Goal: Information Seeking & Learning: Learn about a topic

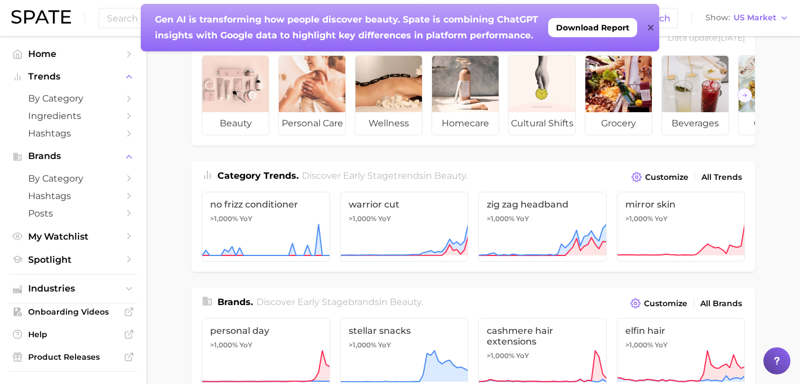
scroll to position [36, 0]
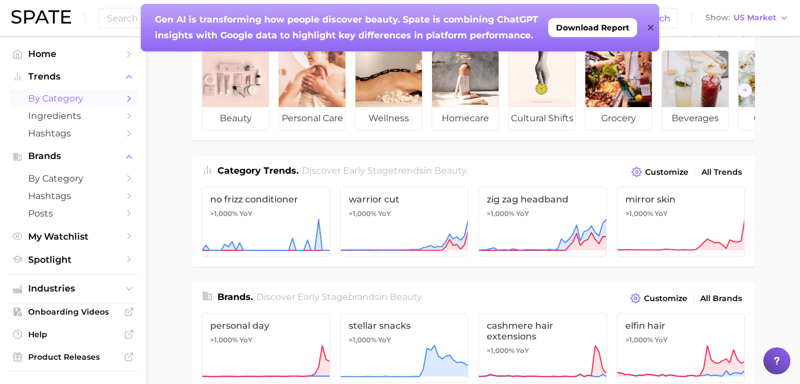
click at [83, 96] on span "by Category" at bounding box center [73, 98] width 90 height 11
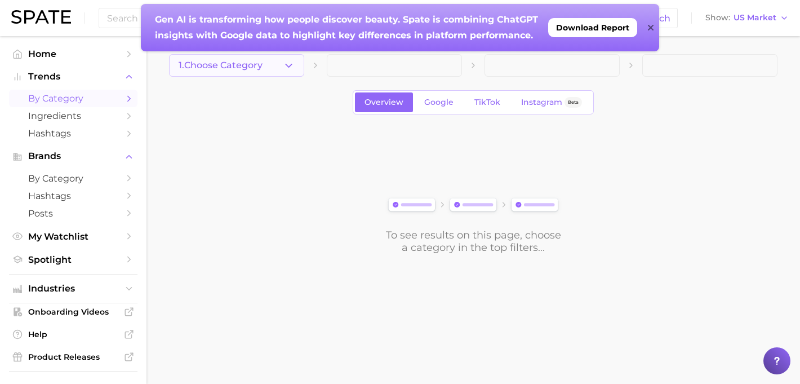
click at [272, 68] on button "1. Choose Category" at bounding box center [236, 65] width 135 height 23
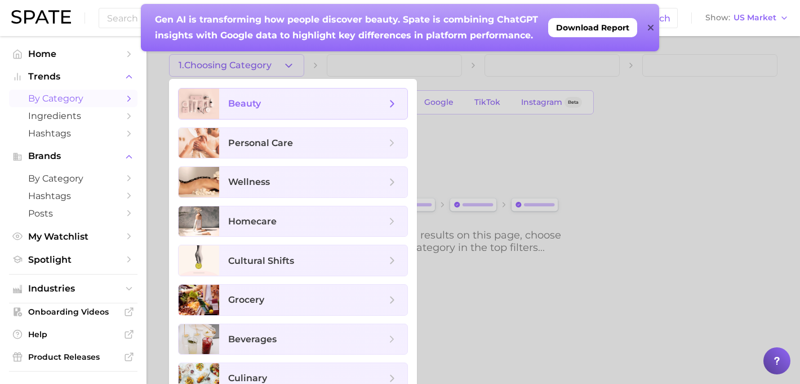
click at [260, 103] on span "beauty" at bounding box center [244, 103] width 33 height 11
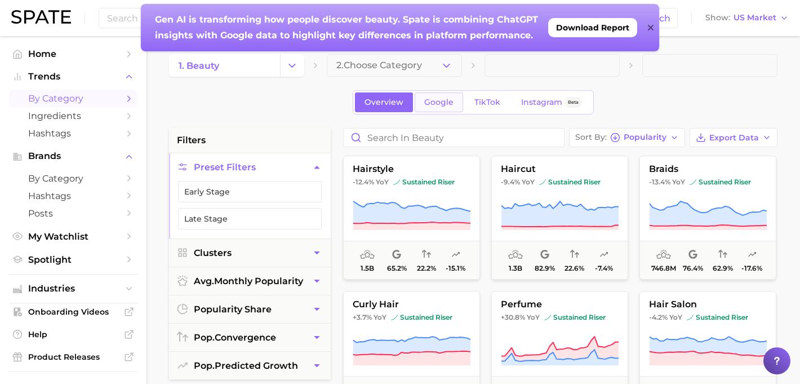
click at [444, 96] on link "Google" at bounding box center [439, 102] width 48 height 20
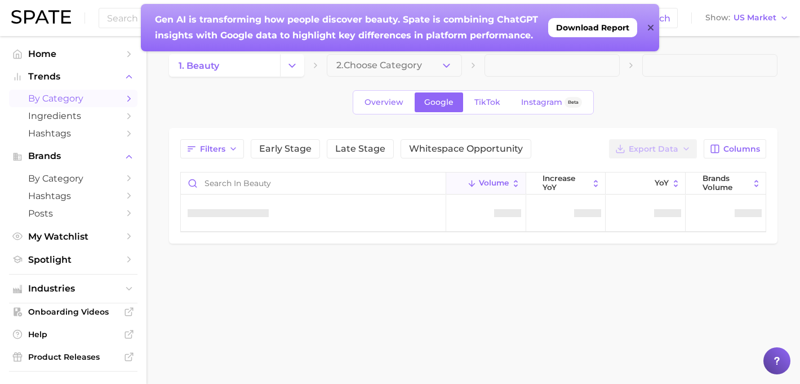
click at [651, 27] on icon at bounding box center [650, 28] width 6 height 6
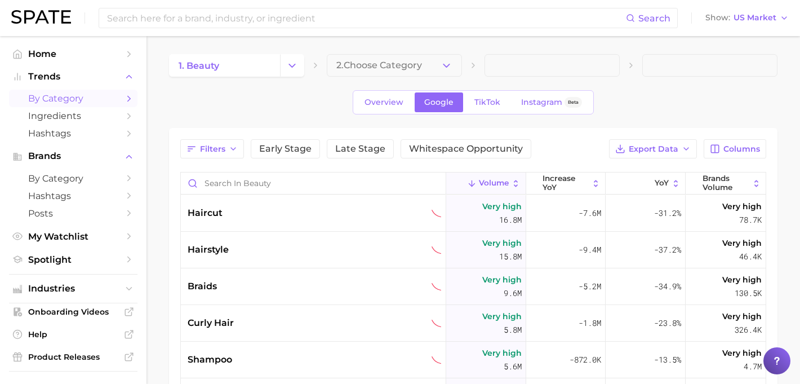
click at [487, 92] on div "Overview Google TikTok Instagram Beta" at bounding box center [473, 102] width 241 height 24
click at [487, 102] on span "TikTok" at bounding box center [487, 102] width 26 height 10
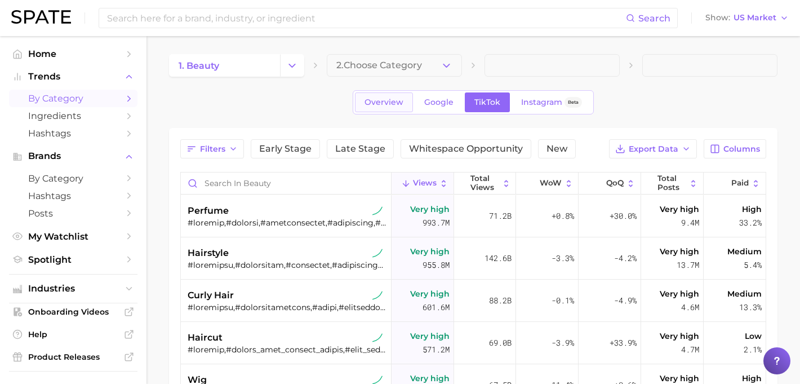
click at [366, 108] on link "Overview" at bounding box center [384, 102] width 58 height 20
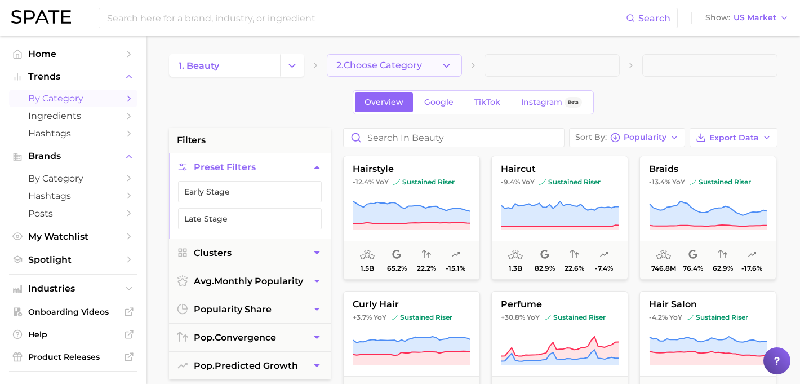
click at [450, 66] on icon "button" at bounding box center [447, 66] width 12 height 12
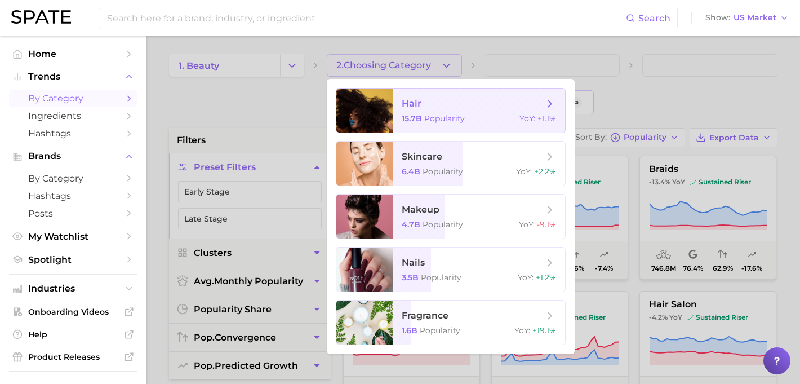
click at [445, 104] on span "hair" at bounding box center [473, 103] width 142 height 12
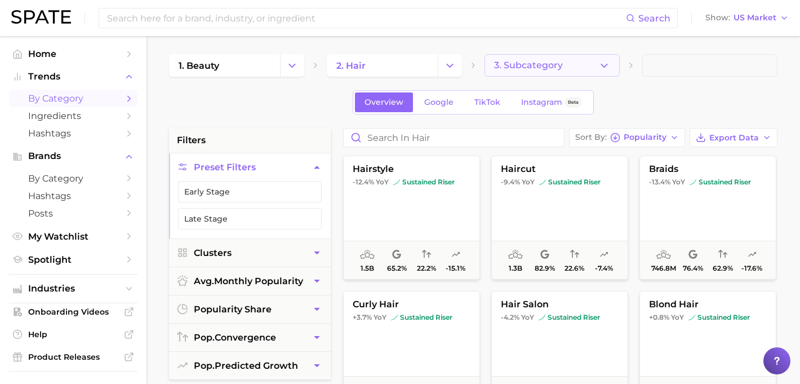
click at [598, 65] on icon "button" at bounding box center [604, 66] width 12 height 12
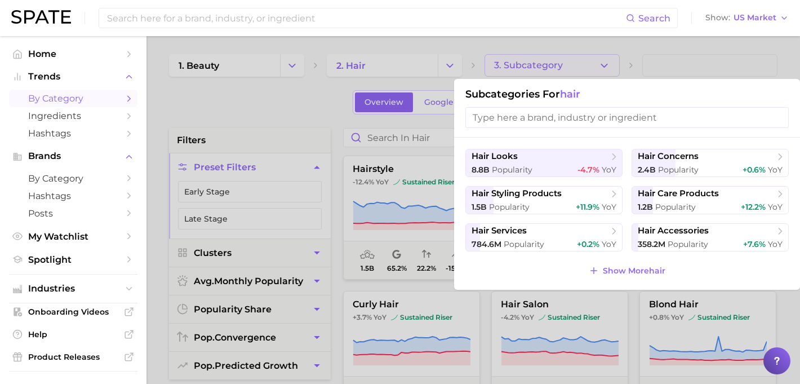
click at [214, 115] on div at bounding box center [400, 192] width 800 height 384
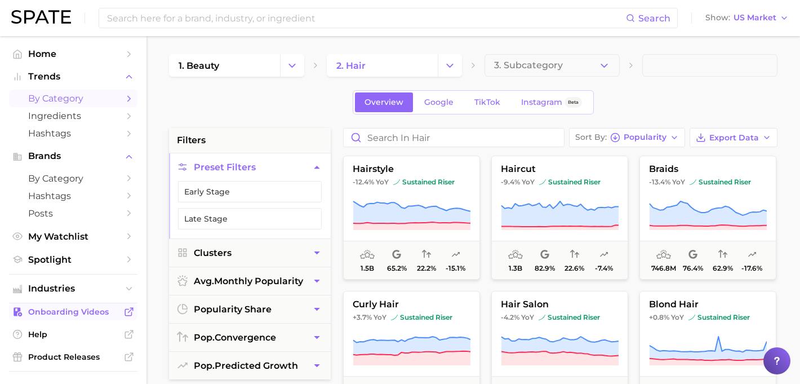
click at [67, 313] on span "Onboarding Videos" at bounding box center [73, 311] width 90 height 10
click at [558, 62] on span "3. Subcategory" at bounding box center [528, 65] width 69 height 10
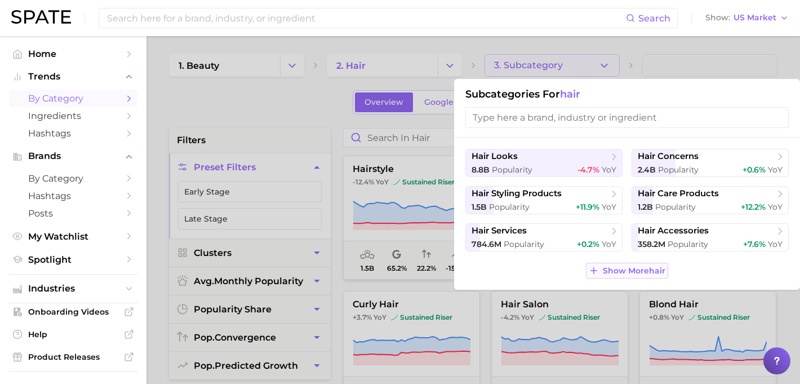
click at [627, 272] on span "Show More hair" at bounding box center [634, 271] width 63 height 10
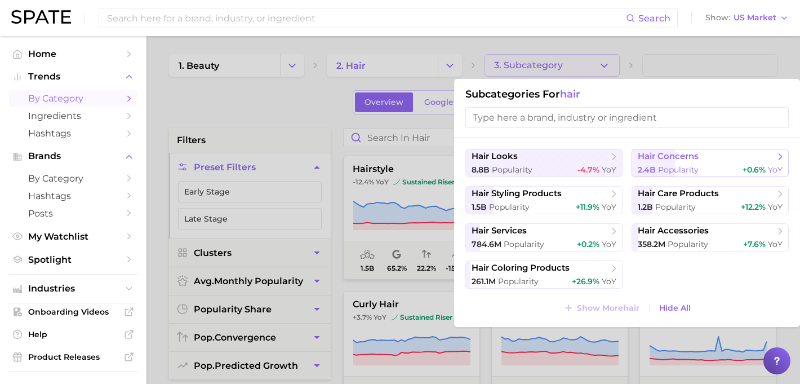
click at [682, 167] on span "Popularity" at bounding box center [678, 169] width 41 height 10
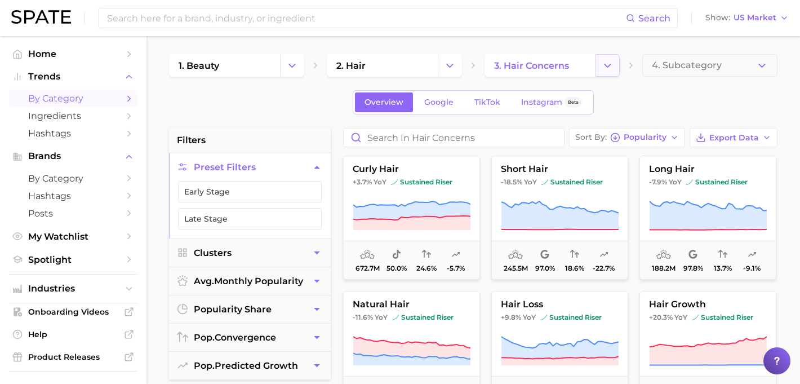
click at [607, 61] on icon "Change Category" at bounding box center [608, 66] width 12 height 12
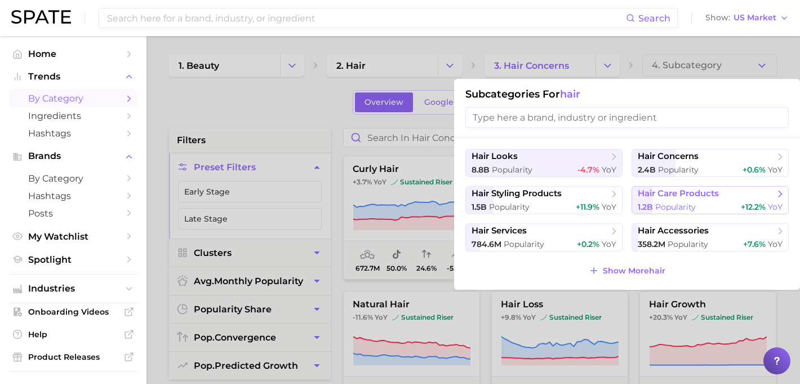
click at [684, 198] on span "hair care products" at bounding box center [678, 193] width 81 height 11
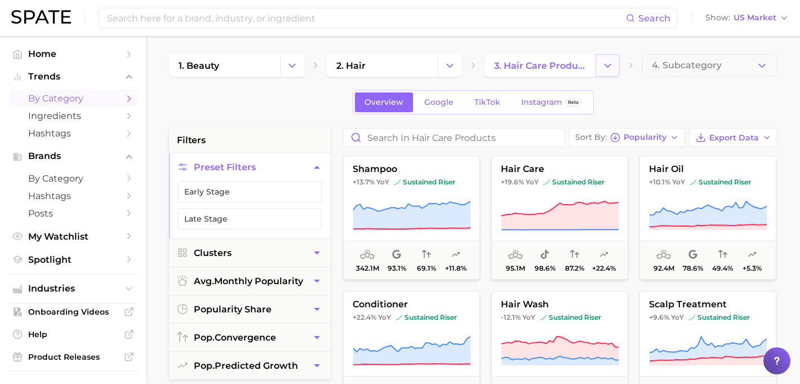
click at [602, 62] on icon "Change Category" at bounding box center [608, 66] width 12 height 12
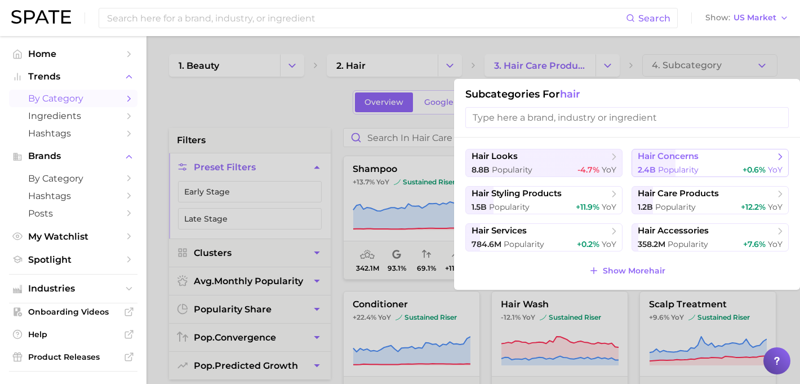
click at [655, 152] on span "hair concerns" at bounding box center [668, 156] width 61 height 11
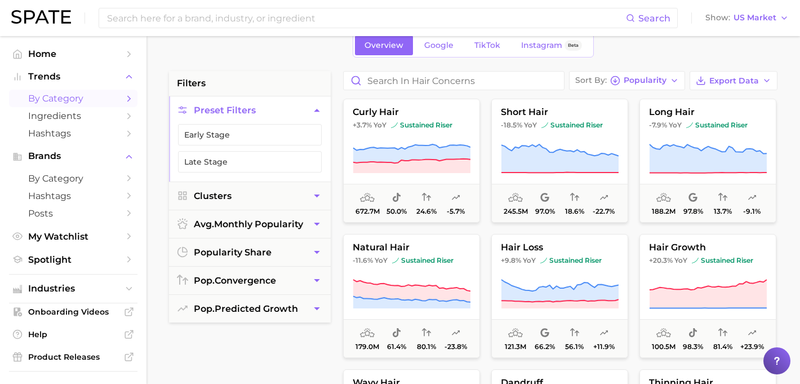
scroll to position [57, 0]
click at [298, 197] on button "Clusters" at bounding box center [250, 195] width 162 height 28
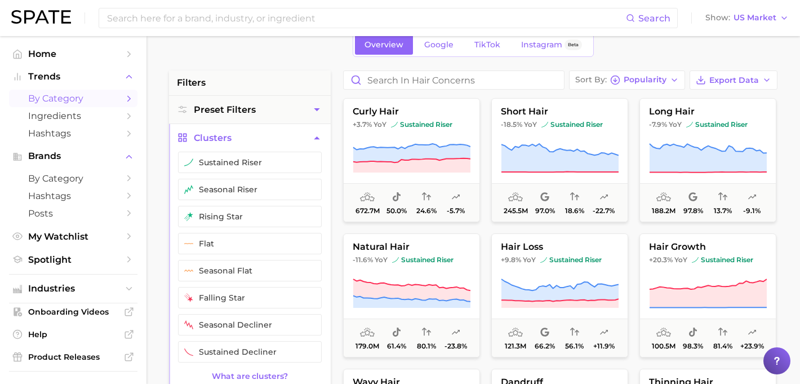
click at [318, 140] on icon "button" at bounding box center [317, 138] width 12 height 12
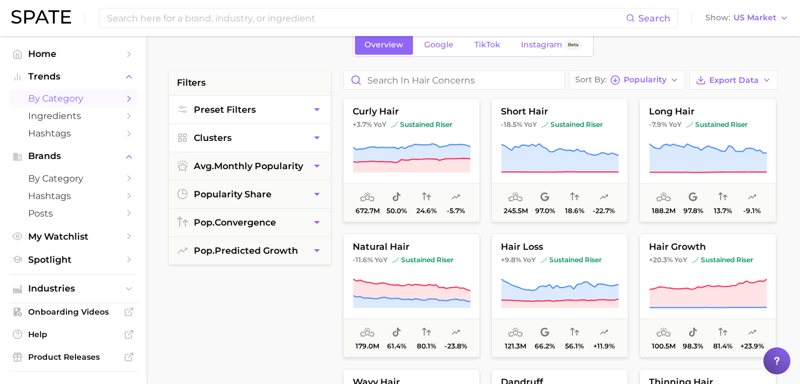
click at [317, 117] on button "Preset Filters" at bounding box center [250, 110] width 162 height 28
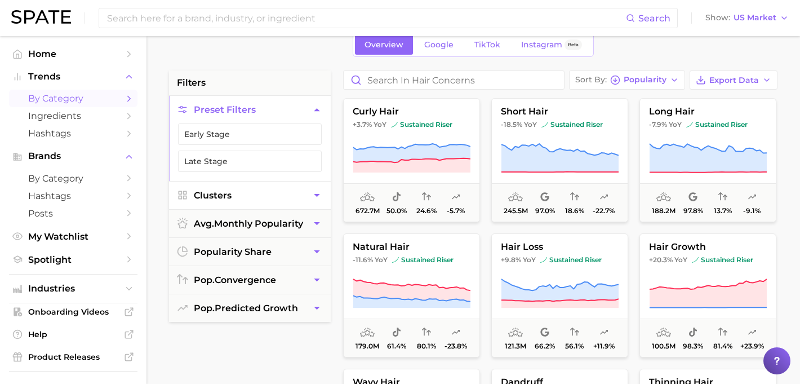
click at [317, 117] on button "Preset Filters" at bounding box center [250, 110] width 162 height 28
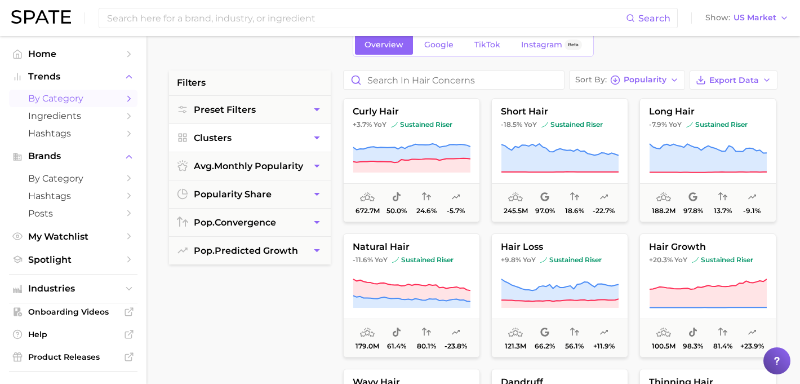
click at [319, 140] on icon "button" at bounding box center [317, 138] width 12 height 12
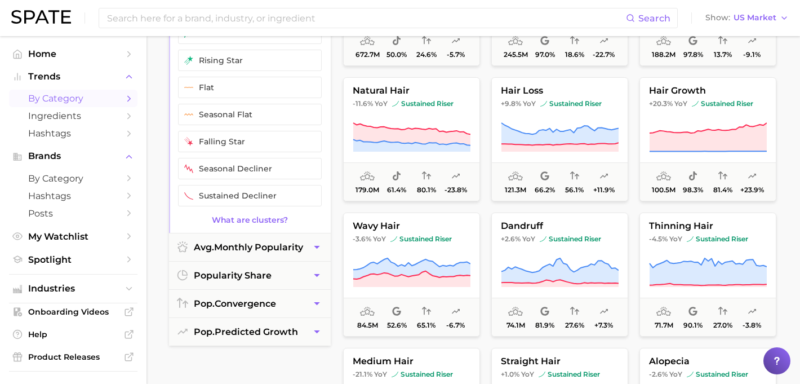
scroll to position [223, 0]
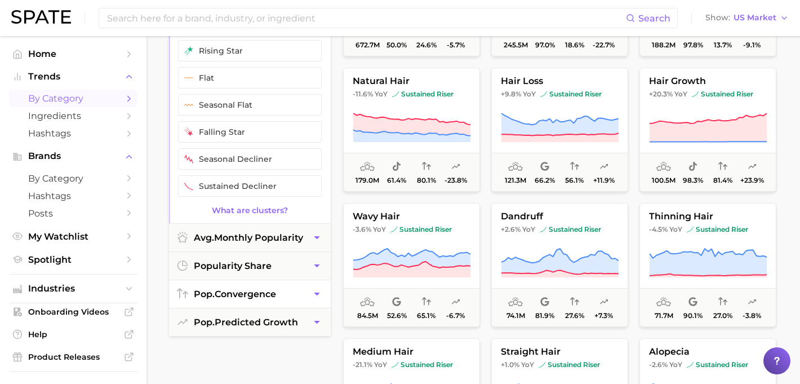
click at [288, 289] on button "pop. convergence" at bounding box center [250, 294] width 162 height 28
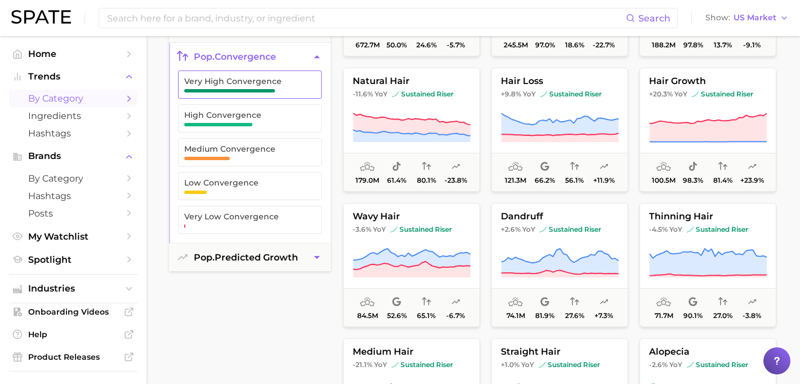
click at [290, 87] on span "Very High Convergence" at bounding box center [240, 85] width 113 height 16
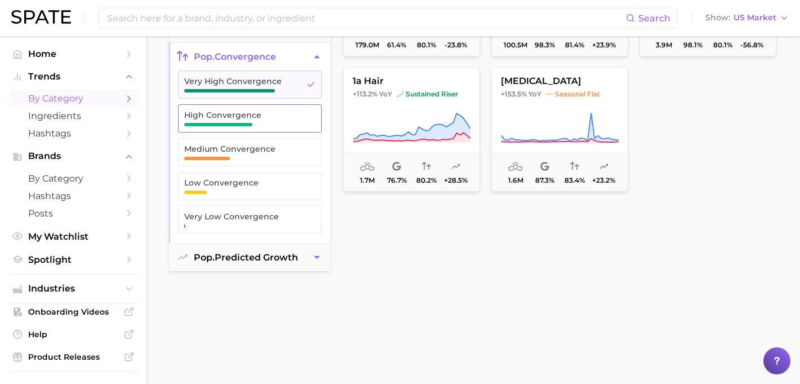
click at [290, 126] on span "High Convergence" at bounding box center [240, 118] width 113 height 16
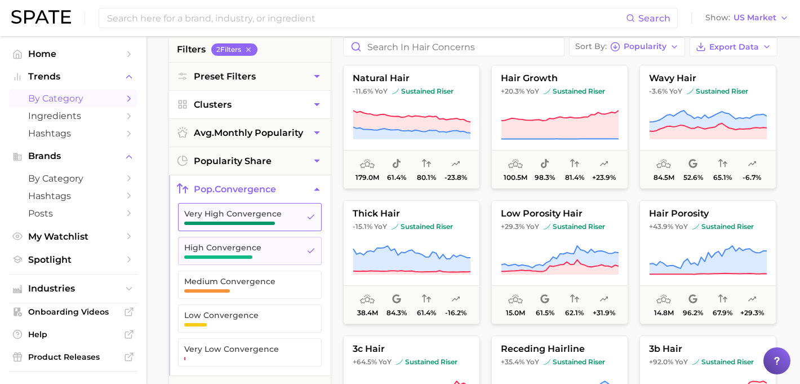
scroll to position [139, 0]
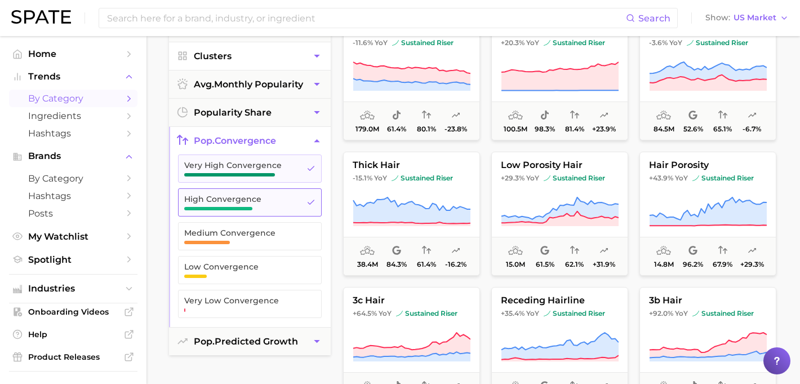
click at [313, 199] on icon "button" at bounding box center [310, 202] width 9 height 9
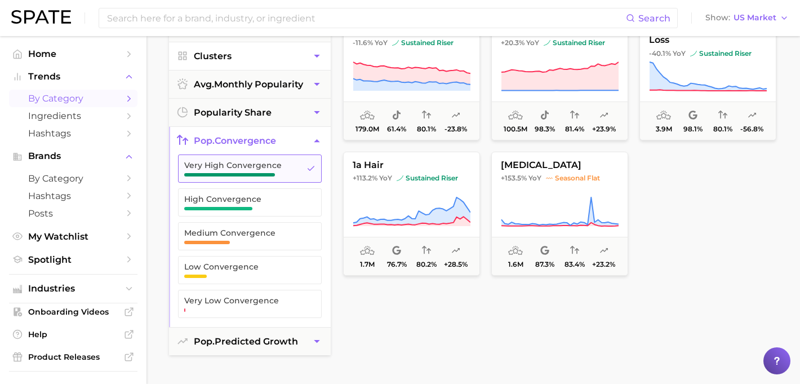
click at [314, 164] on icon "button" at bounding box center [310, 168] width 9 height 9
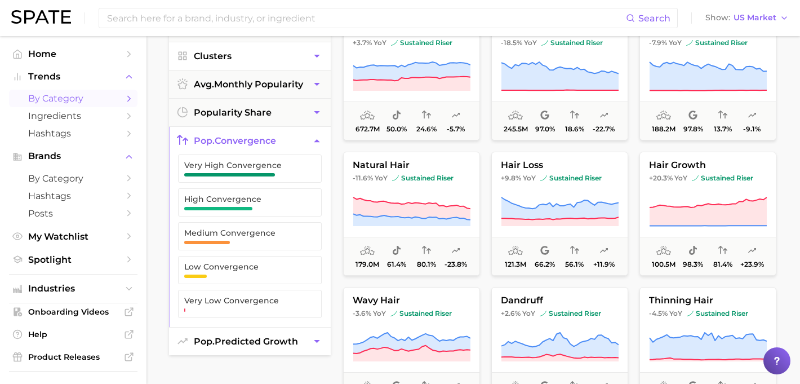
click at [286, 340] on span "pop. predicted growth" at bounding box center [246, 341] width 104 height 11
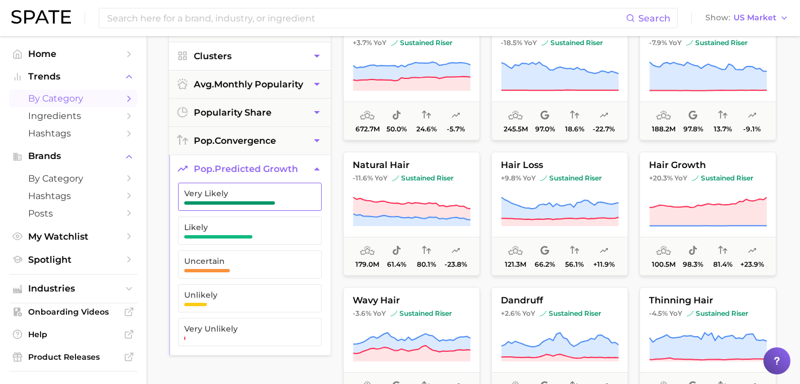
click at [294, 202] on span "Very Likely" at bounding box center [240, 197] width 113 height 16
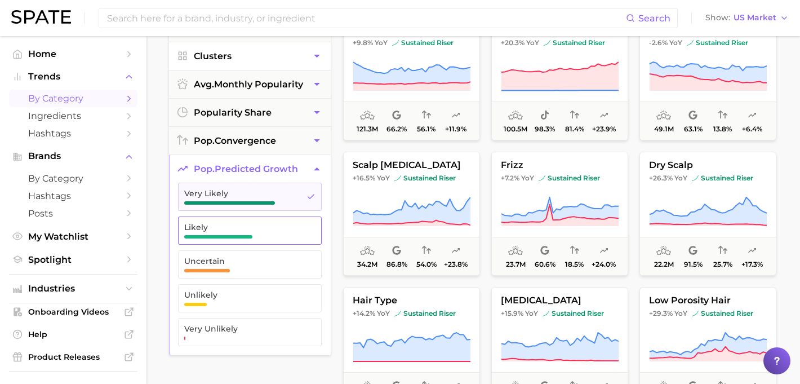
click at [294, 228] on span "Likely" at bounding box center [240, 227] width 113 height 9
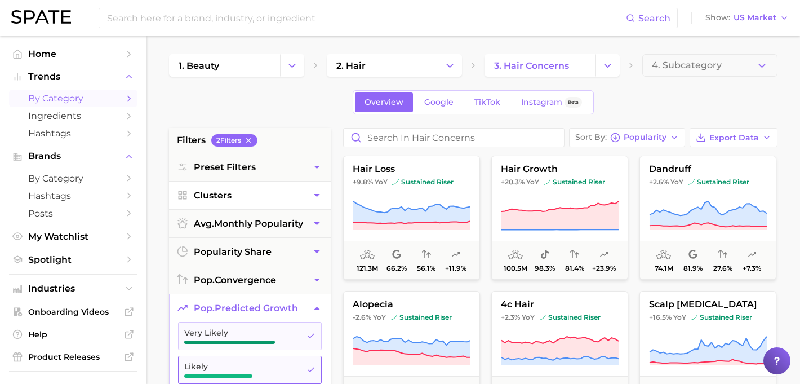
scroll to position [24, 0]
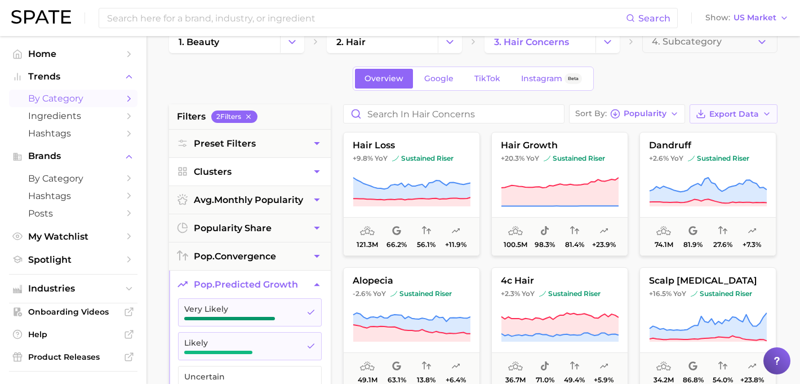
click at [735, 113] on span "Export Data" at bounding box center [734, 114] width 50 height 10
click at [749, 88] on div "Overview Google TikTok Instagram Beta" at bounding box center [473, 78] width 608 height 24
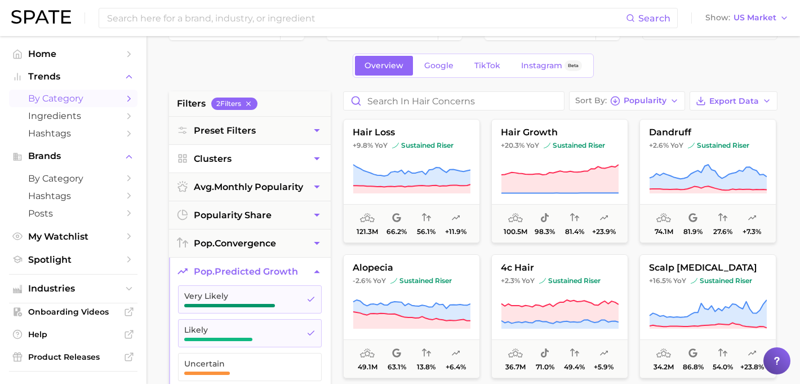
scroll to position [0, 0]
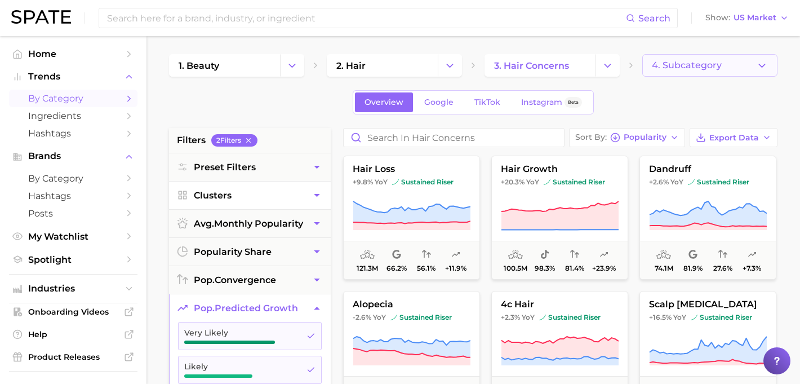
click at [709, 61] on span "4. Subcategory" at bounding box center [687, 65] width 70 height 10
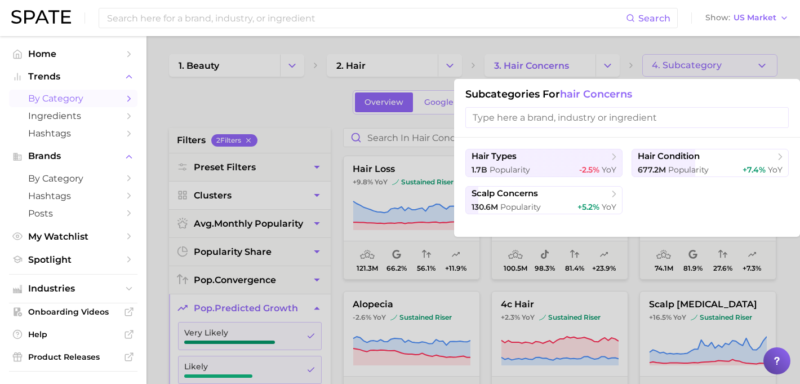
click at [320, 130] on div at bounding box center [400, 192] width 800 height 384
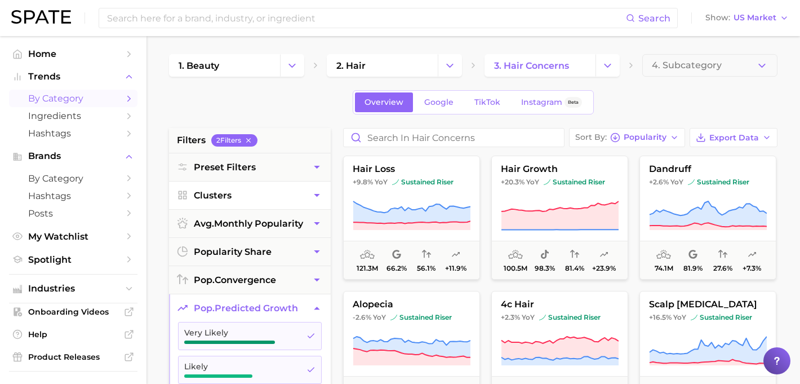
scroll to position [5, 0]
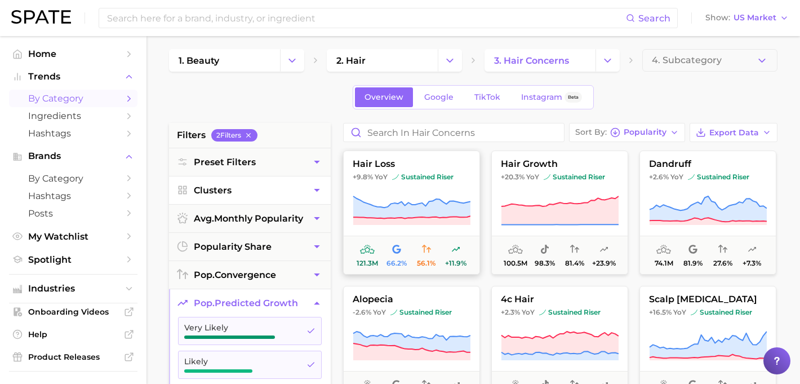
click at [424, 197] on icon at bounding box center [412, 211] width 118 height 32
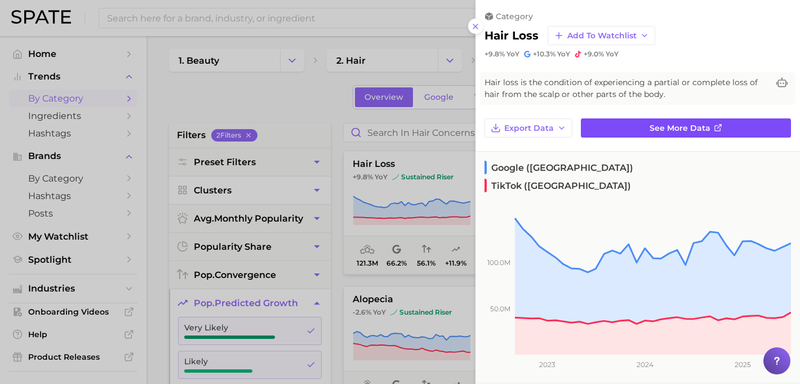
click at [619, 123] on link "See more data" at bounding box center [686, 127] width 210 height 19
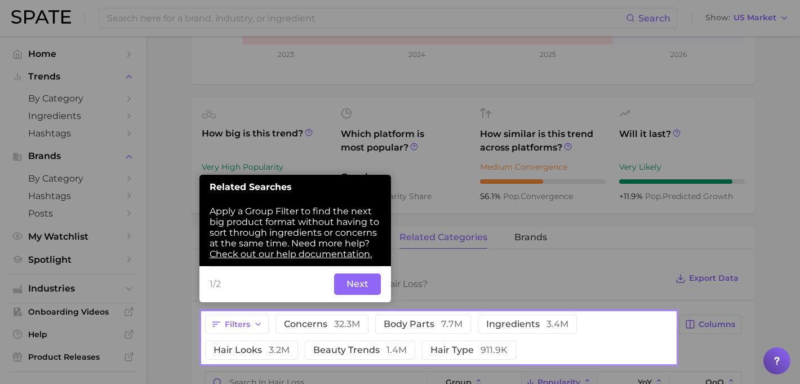
scroll to position [335, 0]
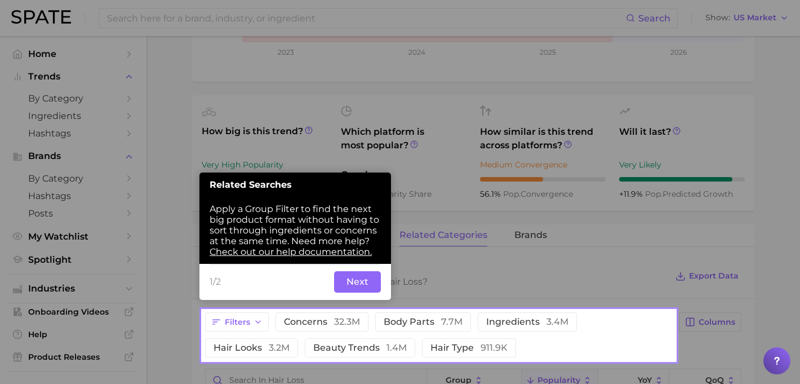
click at [354, 283] on button "Next" at bounding box center [357, 281] width 47 height 21
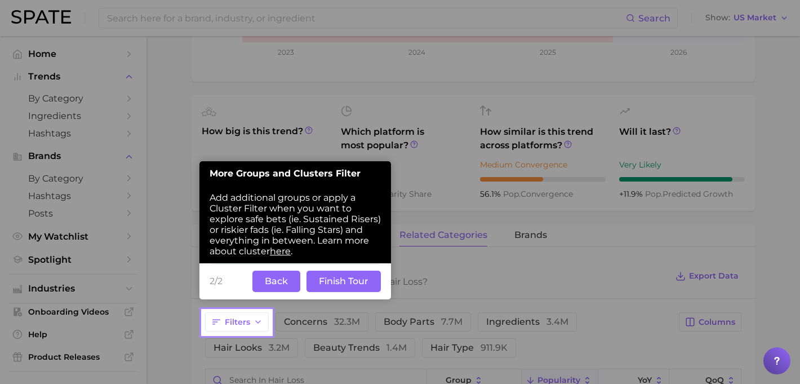
click at [357, 291] on button "Finish Tour" at bounding box center [343, 280] width 74 height 21
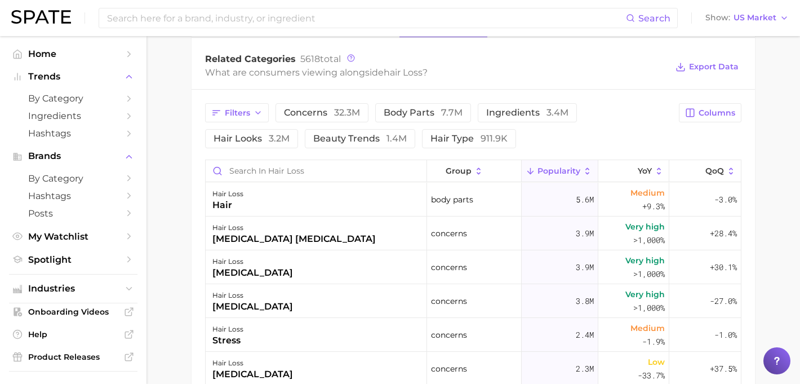
scroll to position [547, 0]
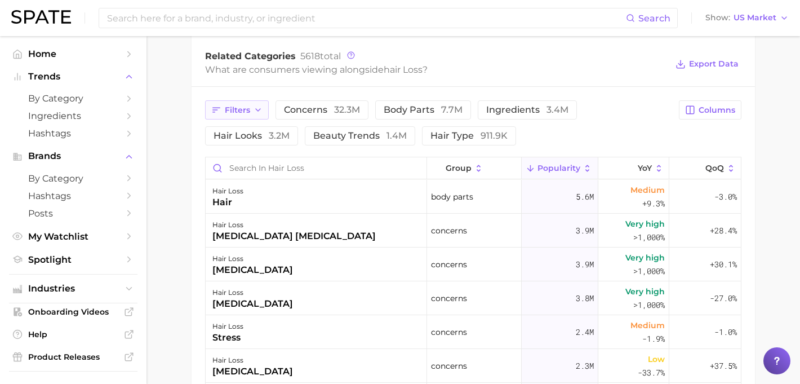
click at [243, 112] on span "Filters" at bounding box center [237, 110] width 25 height 10
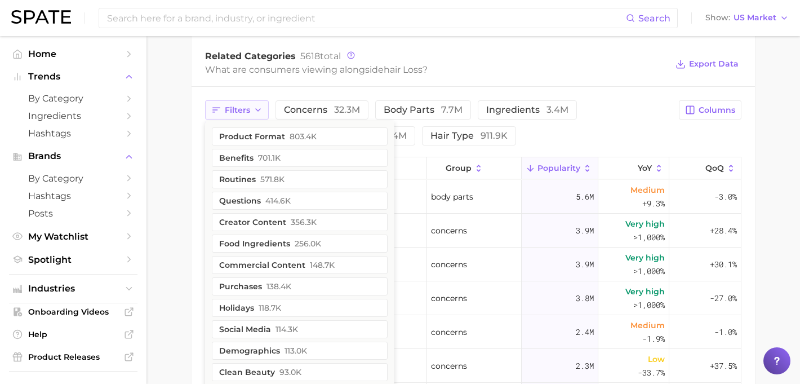
click at [244, 112] on span "Filters" at bounding box center [237, 110] width 25 height 10
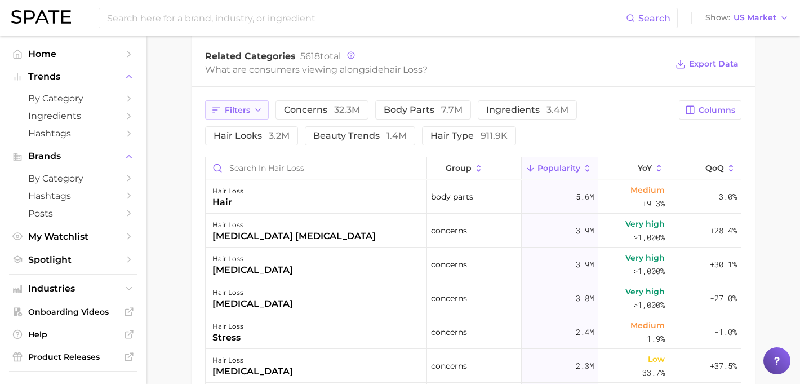
click at [244, 112] on span "Filters" at bounding box center [237, 110] width 25 height 10
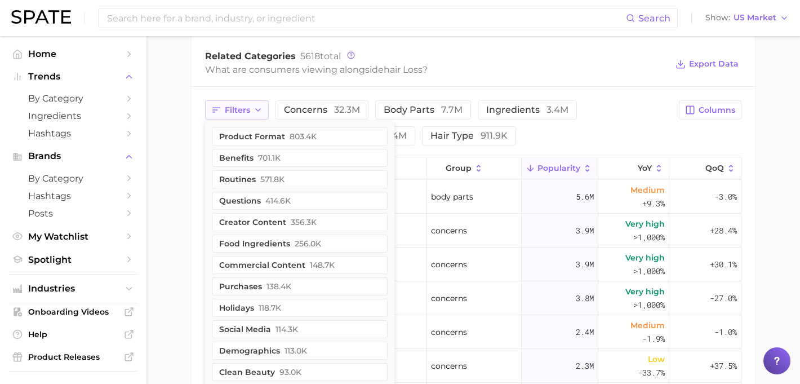
click at [244, 112] on span "Filters" at bounding box center [237, 110] width 25 height 10
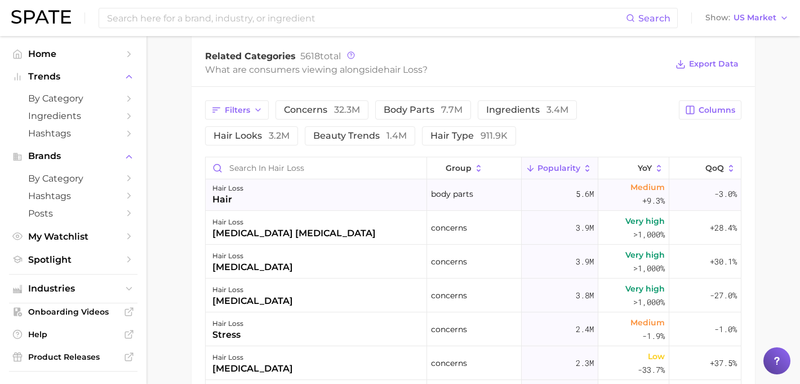
scroll to position [0, 0]
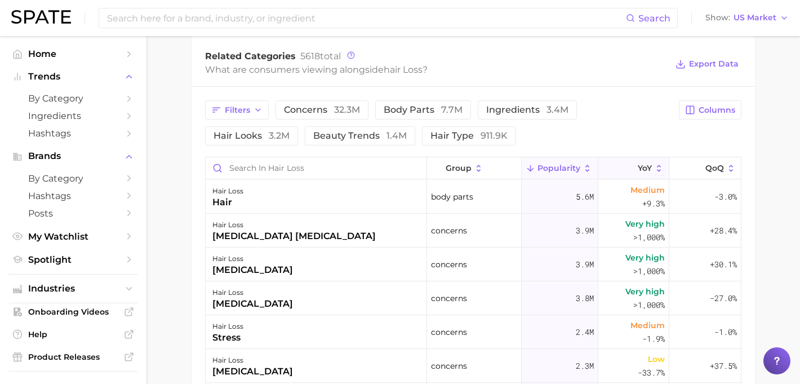
click at [652, 166] on button "YoY" at bounding box center [634, 168] width 72 height 22
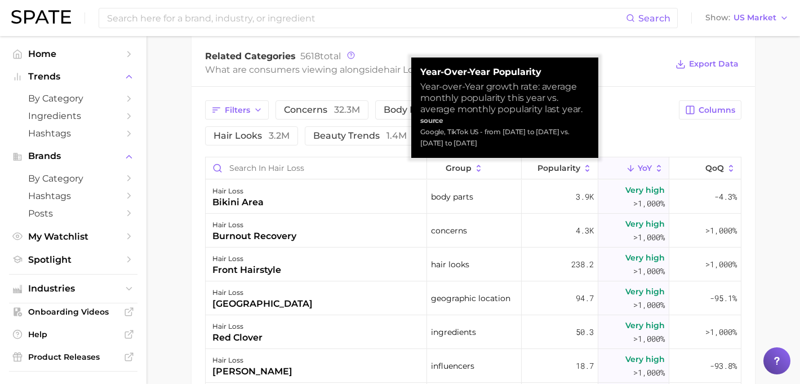
click at [652, 166] on button "YoY" at bounding box center [634, 168] width 72 height 22
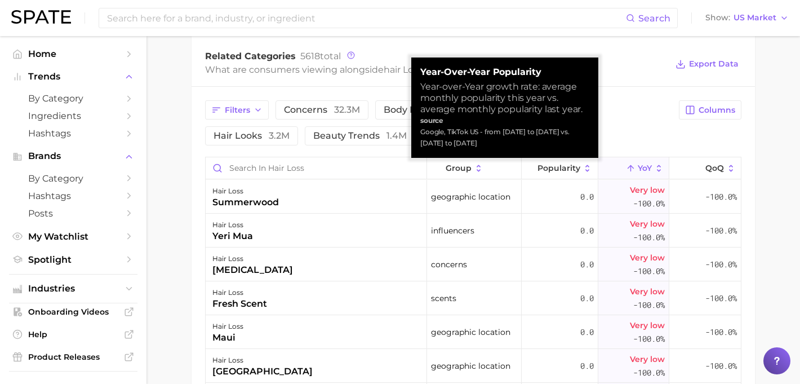
click at [652, 163] on button "YoY" at bounding box center [634, 168] width 72 height 22
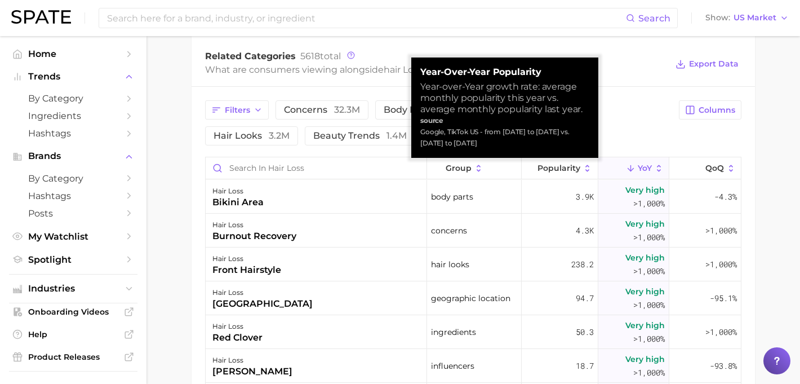
click at [652, 163] on button "YoY" at bounding box center [634, 168] width 72 height 22
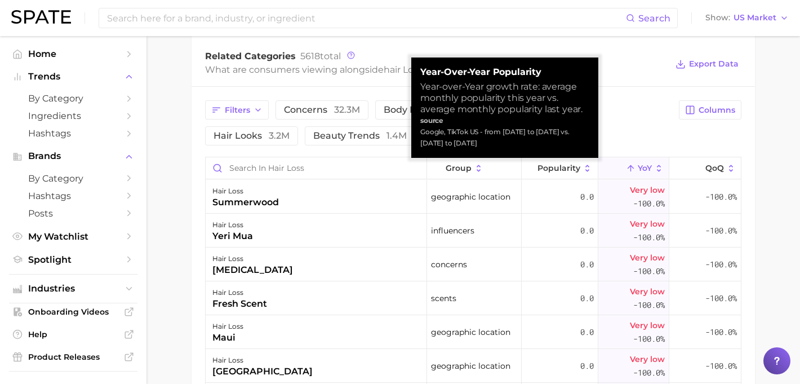
click at [664, 166] on icon at bounding box center [659, 168] width 10 height 10
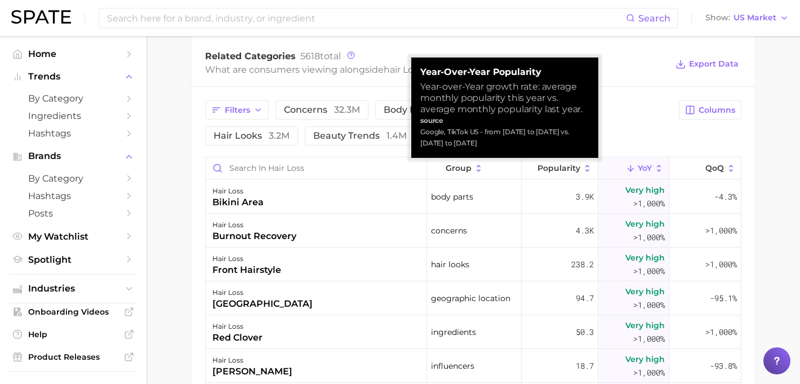
click at [664, 166] on icon at bounding box center [659, 168] width 10 height 10
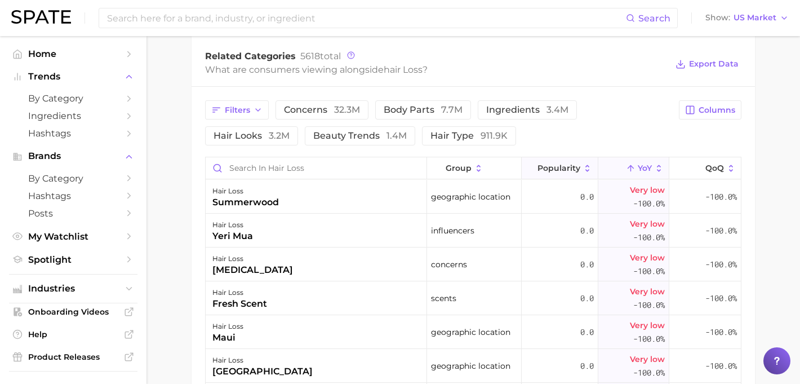
click at [548, 174] on button "Popularity" at bounding box center [560, 168] width 77 height 22
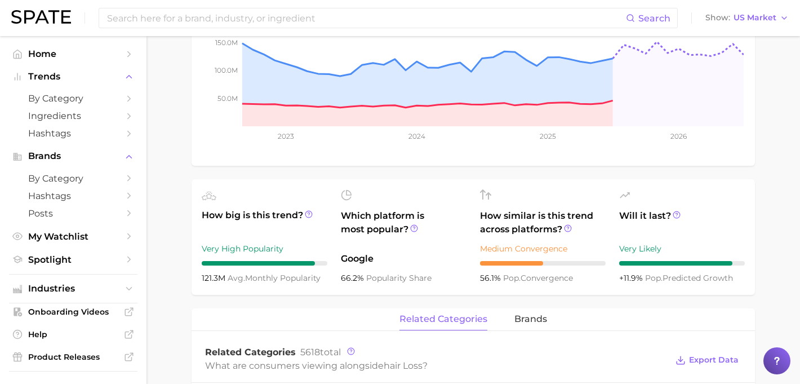
scroll to position [403, 0]
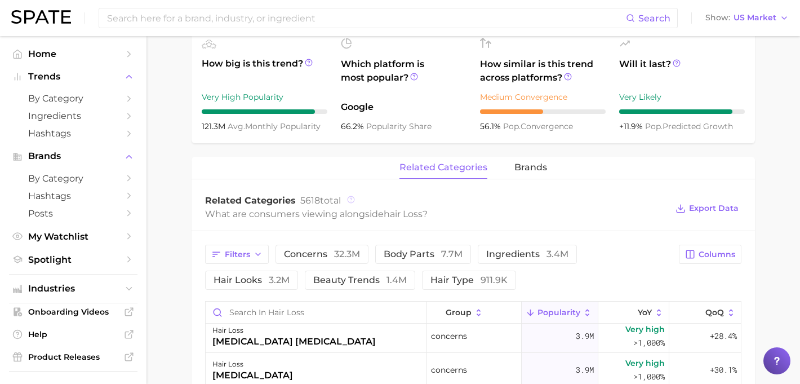
click at [352, 198] on icon at bounding box center [351, 199] width 2 height 2
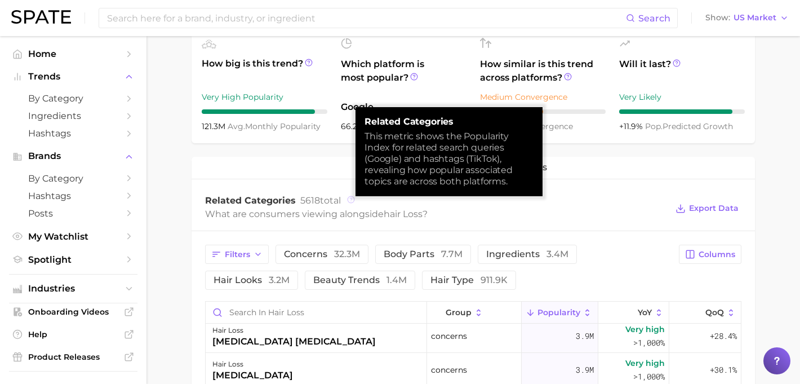
click at [352, 198] on icon at bounding box center [351, 199] width 2 height 2
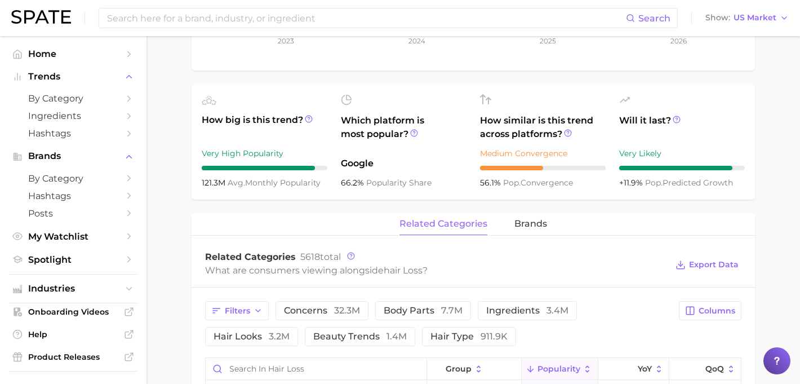
scroll to position [210, 0]
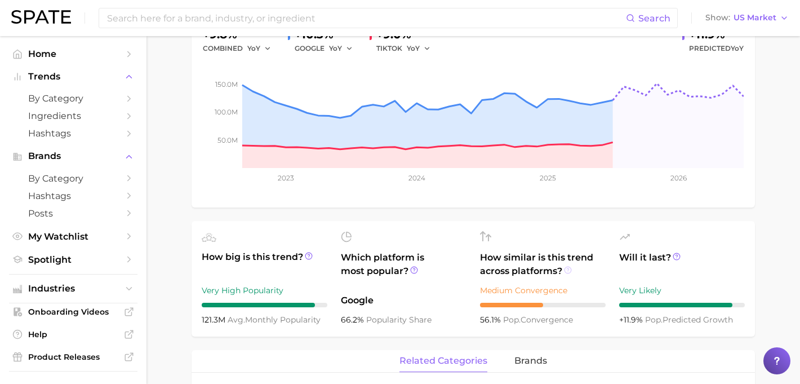
click at [566, 268] on icon at bounding box center [568, 270] width 8 height 8
click at [588, 286] on div "Medium Convergence" at bounding box center [543, 290] width 126 height 14
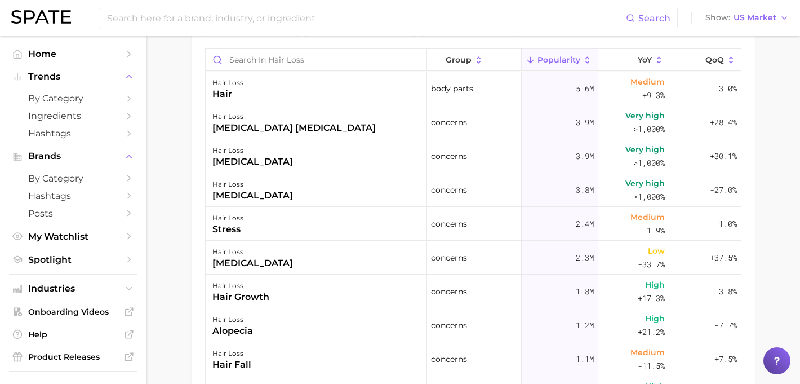
scroll to position [654, 0]
click at [282, 159] on div "[MEDICAL_DATA]" at bounding box center [252, 163] width 81 height 14
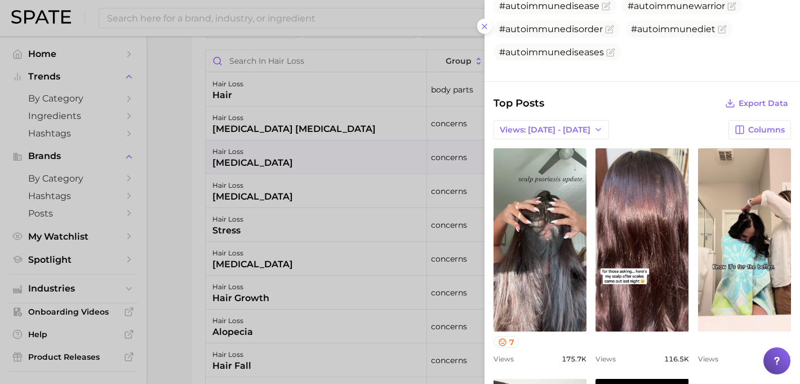
scroll to position [409, 0]
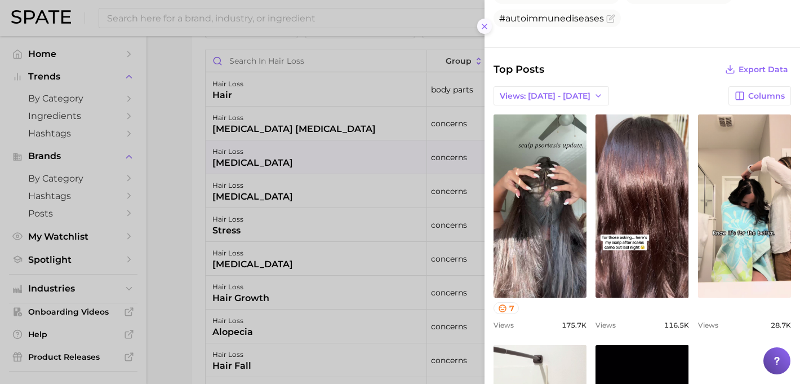
click at [485, 28] on line at bounding box center [484, 26] width 5 height 5
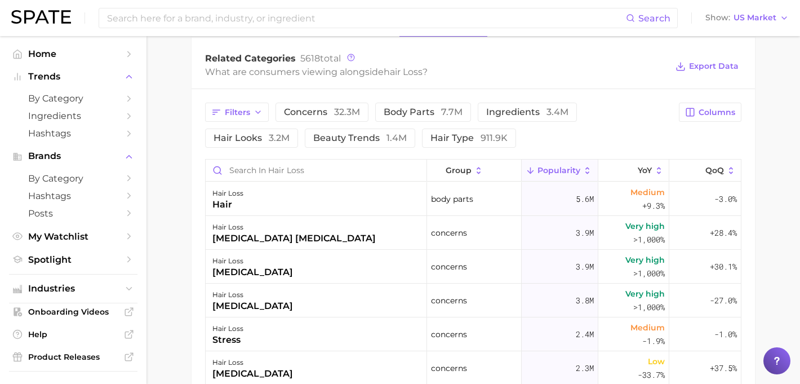
scroll to position [557, 0]
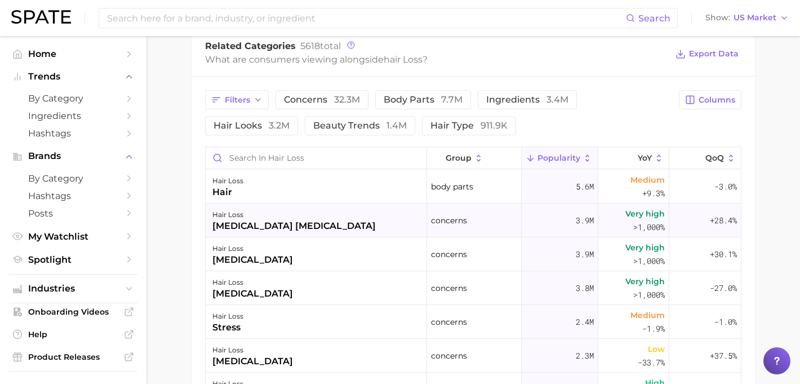
click at [358, 213] on div "hair loss" at bounding box center [293, 215] width 163 height 14
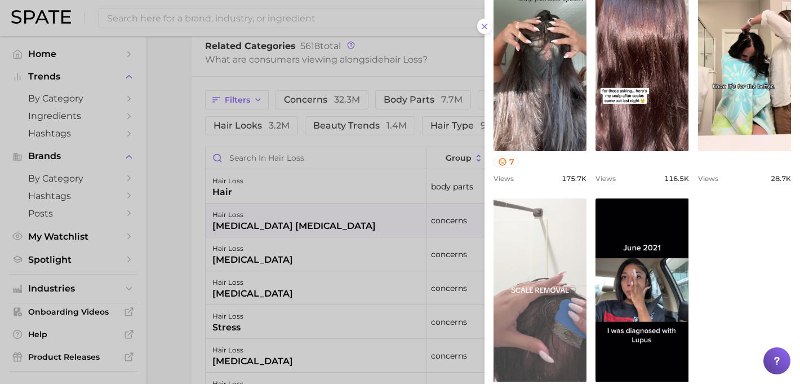
scroll to position [234, 0]
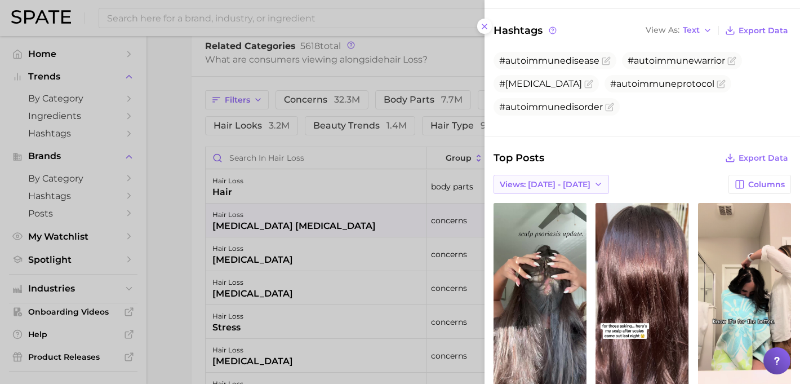
click at [563, 189] on span "Views: [DATE] - [DATE]" at bounding box center [545, 185] width 91 height 10
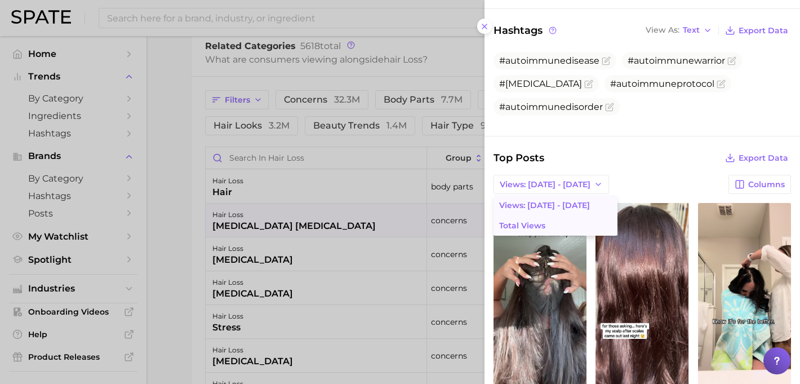
click at [558, 225] on button "Total Views" at bounding box center [555, 225] width 124 height 20
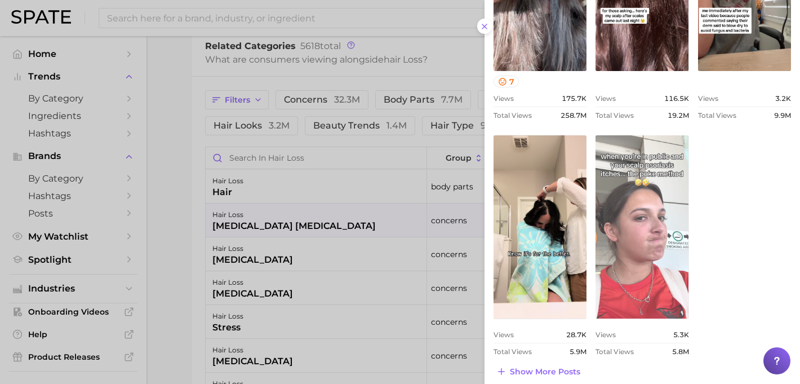
scroll to position [558, 0]
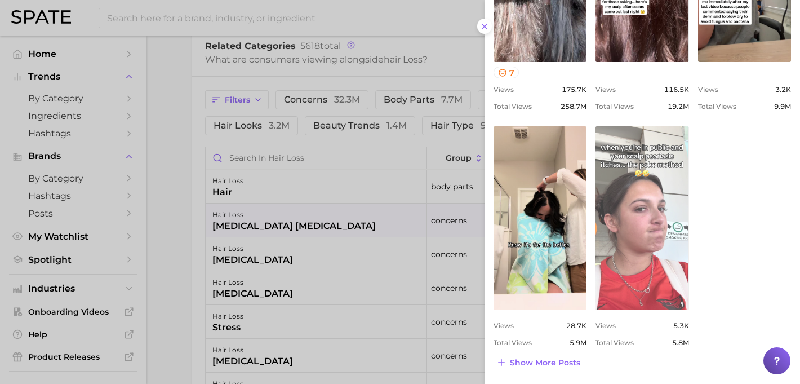
click at [626, 272] on link "view post on TikTok" at bounding box center [641, 217] width 93 height 183
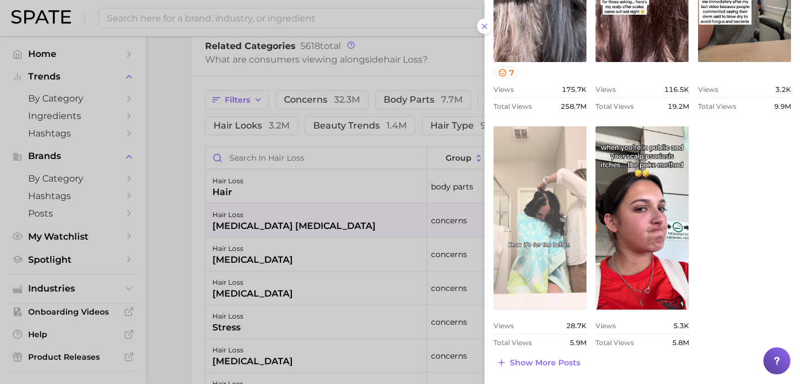
click at [562, 210] on link "view post on TikTok" at bounding box center [539, 217] width 93 height 183
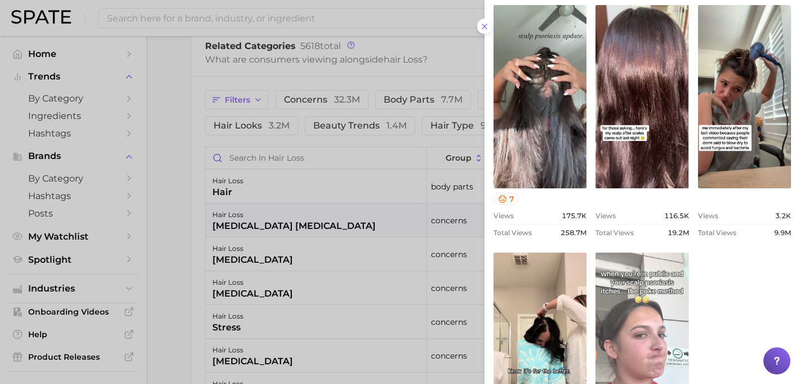
scroll to position [428, 0]
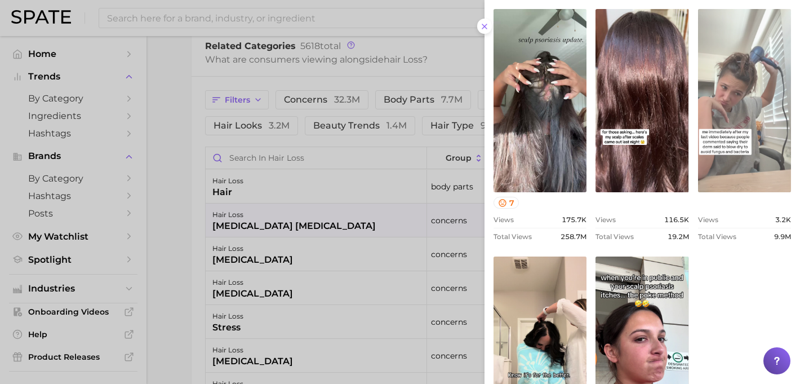
click at [742, 72] on link "view post on TikTok" at bounding box center [744, 100] width 93 height 183
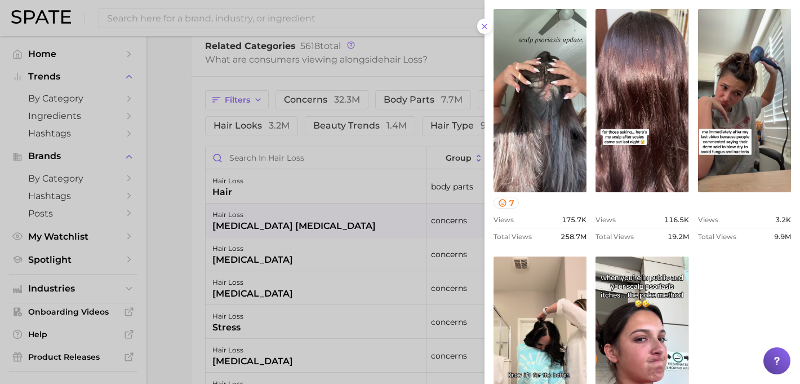
click at [201, 212] on div at bounding box center [400, 192] width 800 height 384
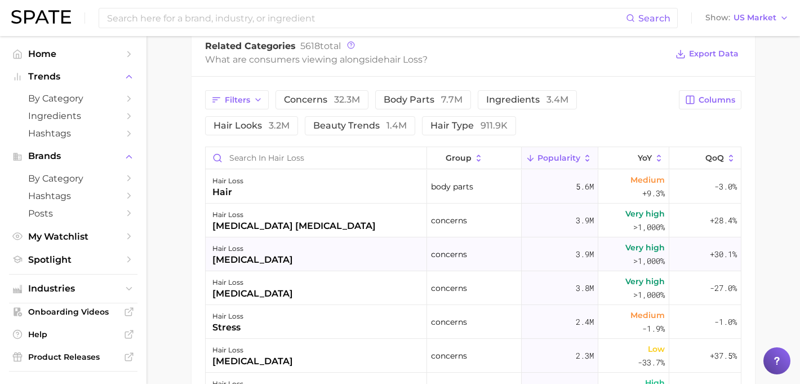
scroll to position [33, 0]
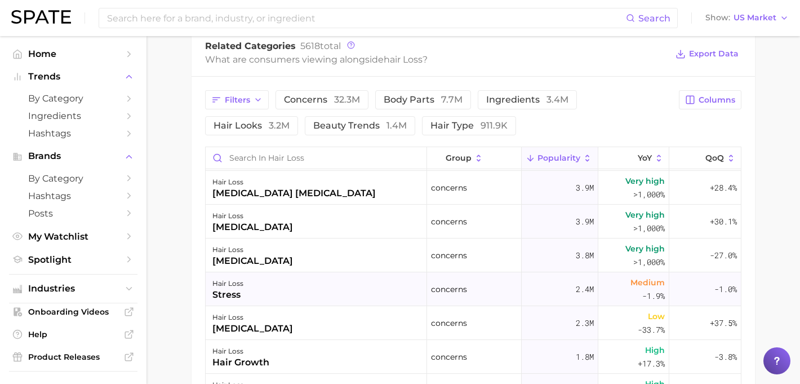
click at [232, 288] on div "stress" at bounding box center [227, 295] width 31 height 14
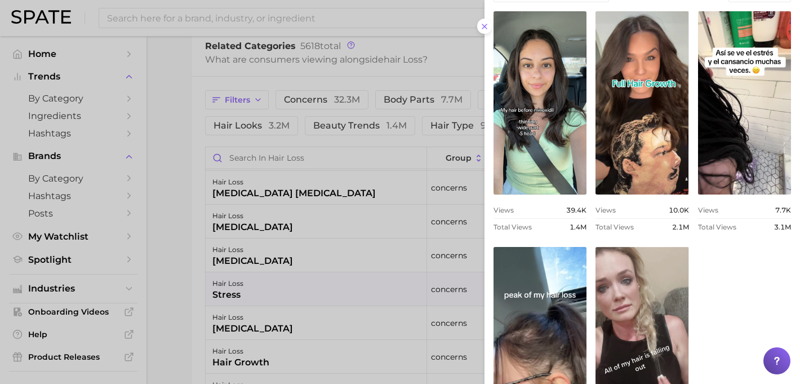
scroll to position [371, 0]
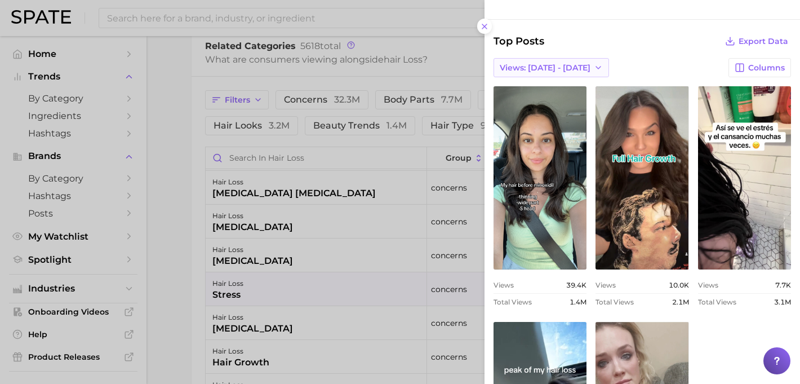
click at [571, 73] on button "Views: [DATE] - [DATE]" at bounding box center [550, 67] width 115 height 19
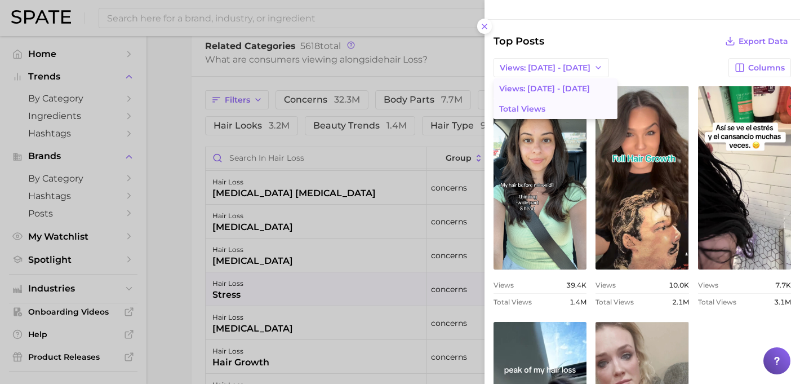
click at [571, 110] on button "Total Views" at bounding box center [555, 109] width 124 height 20
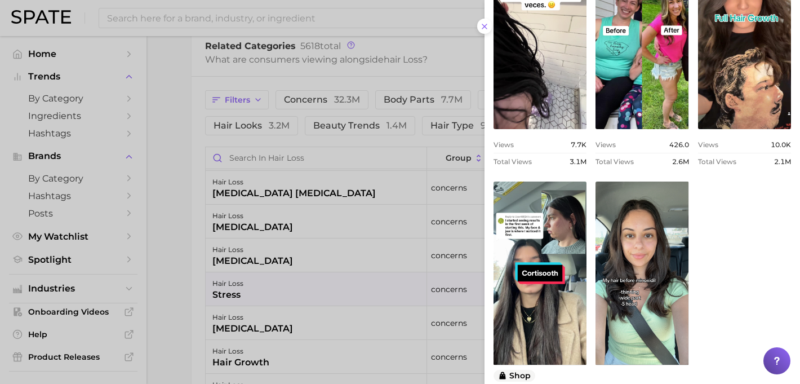
scroll to position [578, 0]
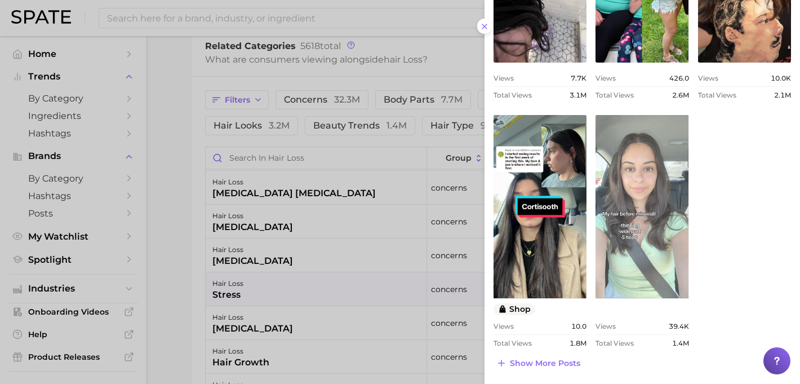
click at [660, 202] on link "view post on TikTok" at bounding box center [641, 206] width 93 height 183
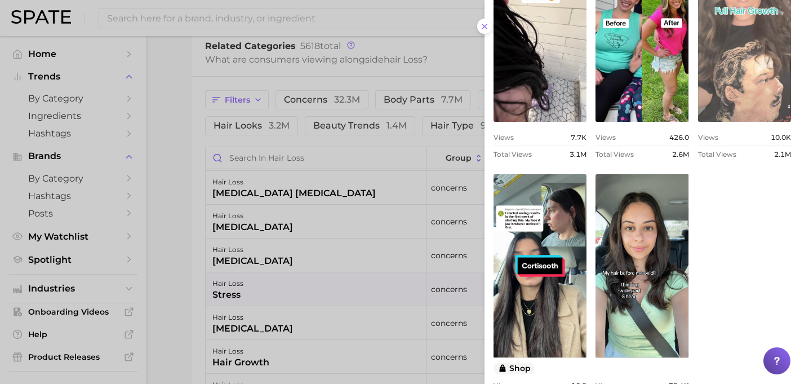
scroll to position [425, 0]
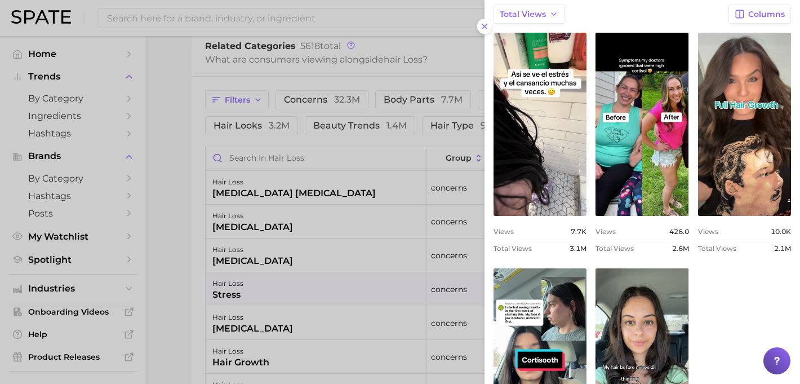
click at [169, 247] on div at bounding box center [400, 192] width 800 height 384
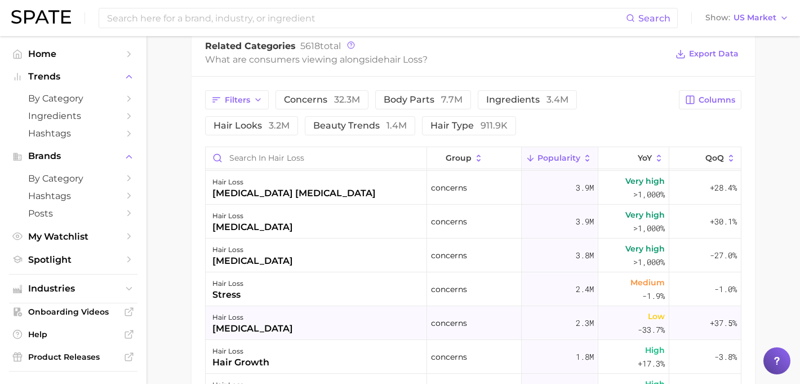
click at [264, 322] on div "[MEDICAL_DATA]" at bounding box center [252, 329] width 81 height 14
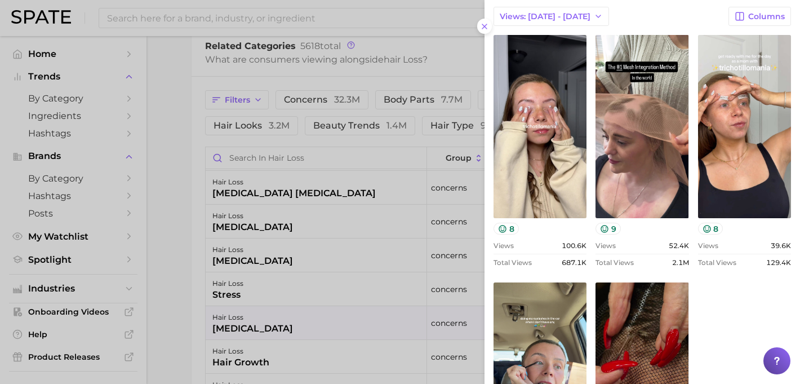
scroll to position [155, 0]
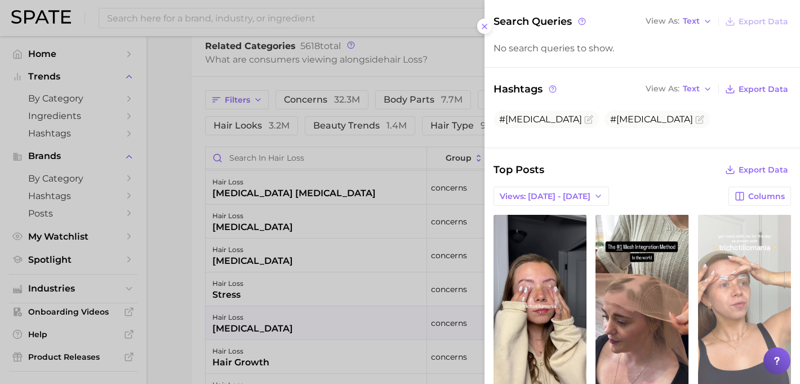
click at [720, 224] on link "view post on TikTok" at bounding box center [744, 306] width 93 height 183
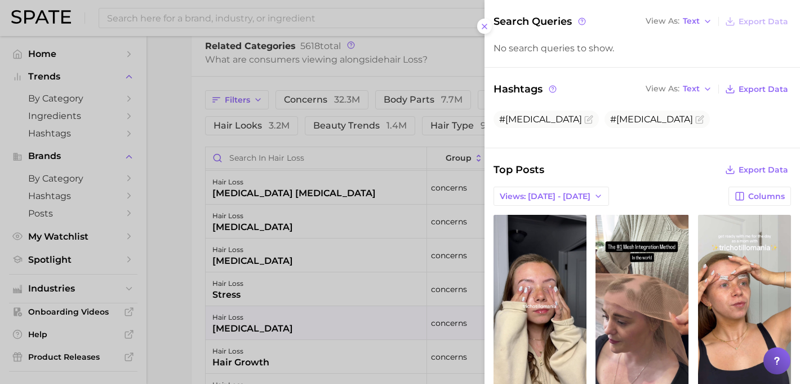
click at [179, 222] on div at bounding box center [400, 192] width 800 height 384
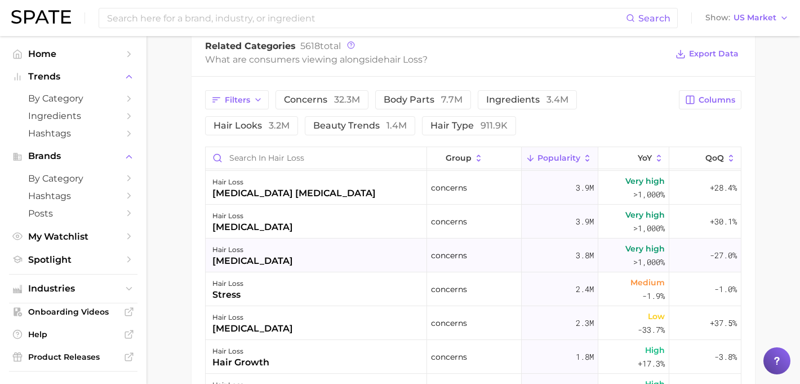
scroll to position [105, 0]
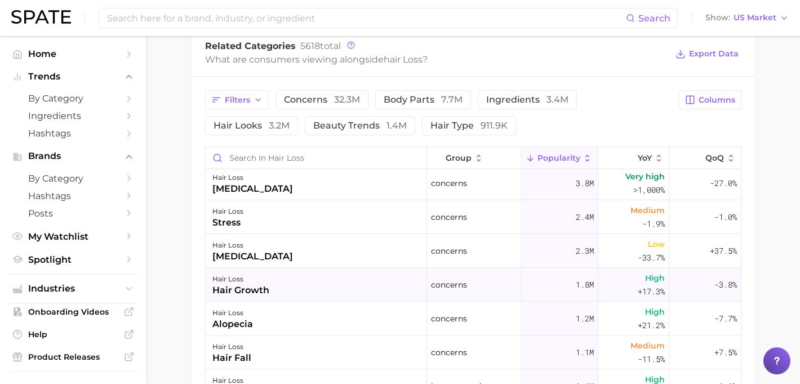
click at [398, 293] on div "hair loss hair growth" at bounding box center [316, 285] width 221 height 34
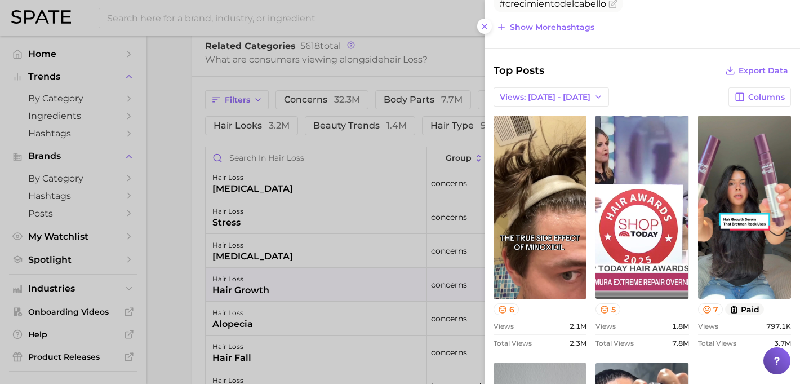
scroll to position [308, 0]
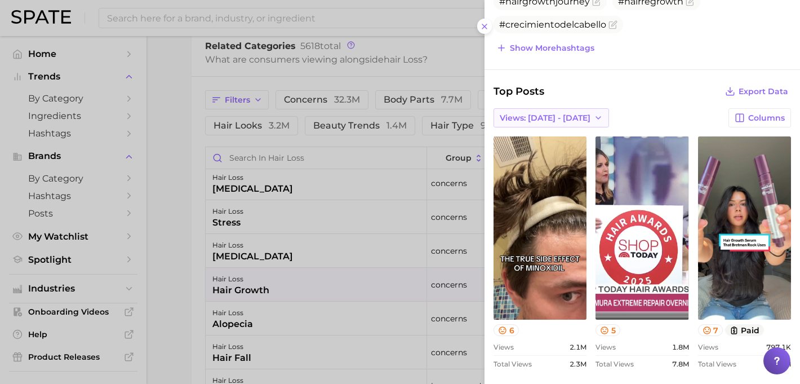
click at [548, 113] on span "Views: [DATE] - [DATE]" at bounding box center [545, 118] width 91 height 10
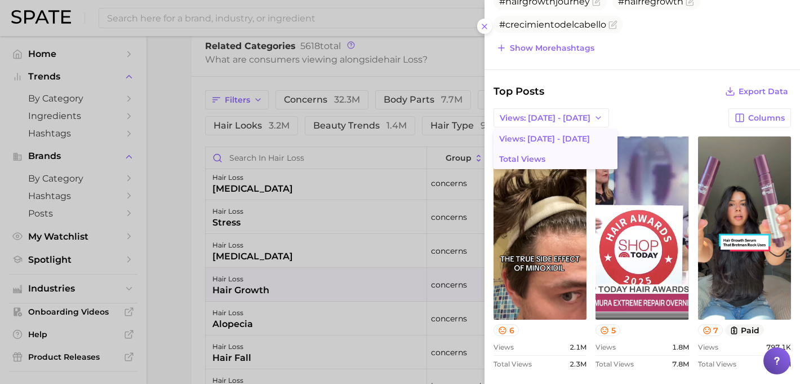
click at [548, 153] on button "Total Views" at bounding box center [555, 159] width 124 height 20
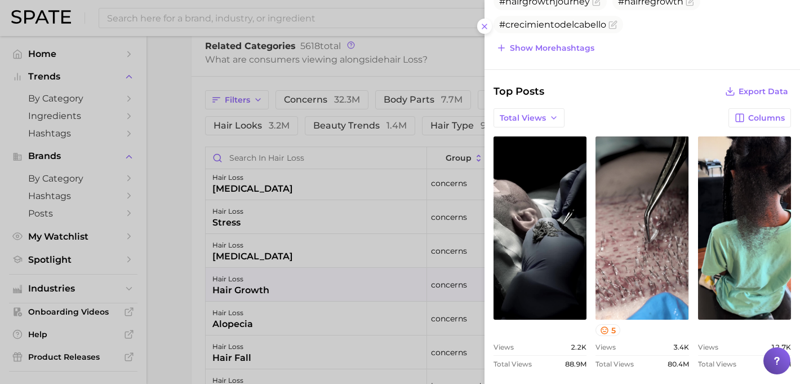
scroll to position [0, 0]
click at [549, 119] on icon "button" at bounding box center [553, 117] width 9 height 9
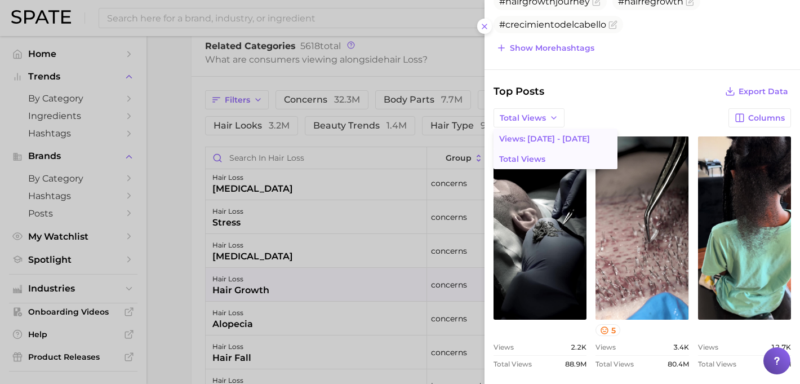
click at [545, 135] on span "Views: [DATE] - [DATE]" at bounding box center [544, 139] width 91 height 10
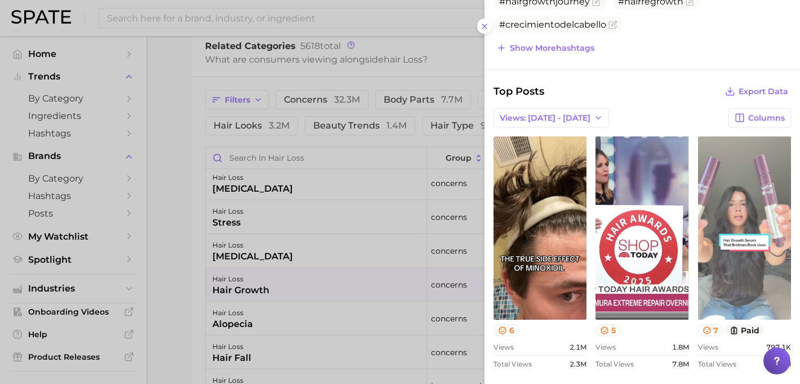
click at [737, 192] on link "view post on TikTok" at bounding box center [744, 227] width 93 height 183
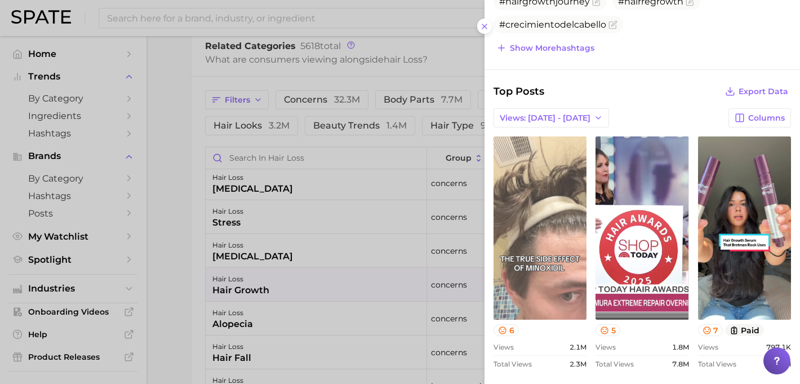
click at [566, 199] on link "view post on TikTok" at bounding box center [539, 227] width 93 height 183
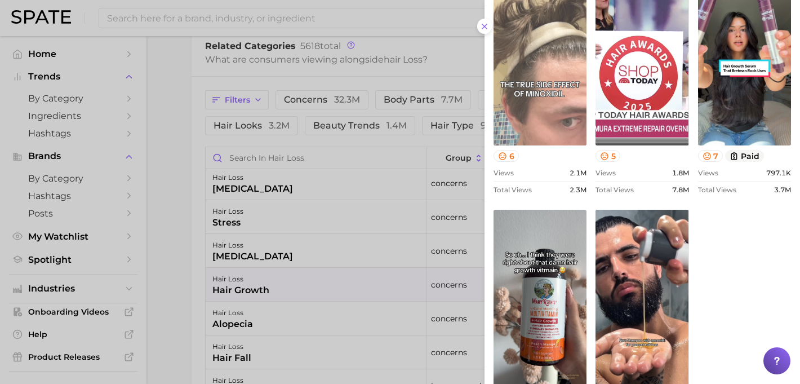
scroll to position [525, 0]
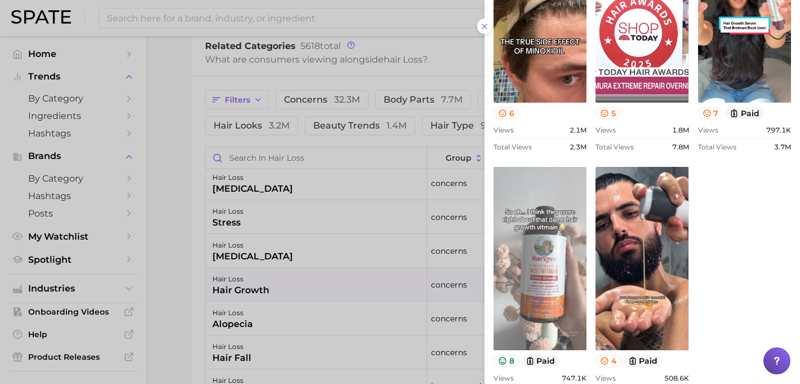
click at [540, 229] on link "view post on TikTok" at bounding box center [539, 258] width 93 height 183
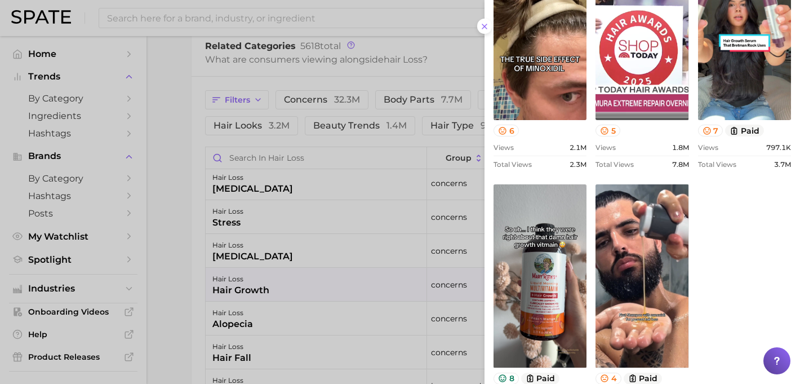
scroll to position [496, 0]
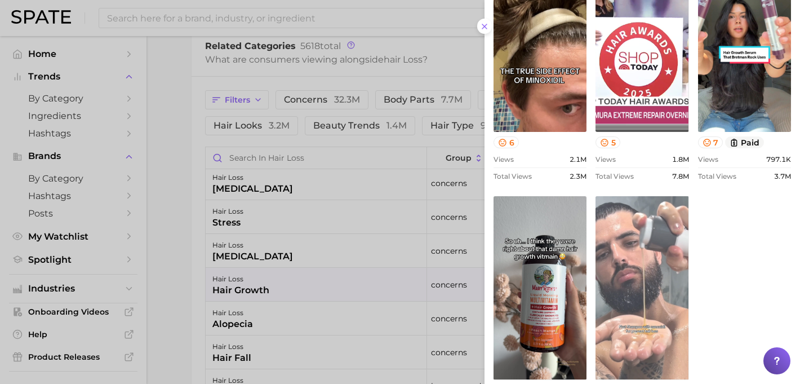
click at [633, 222] on link "view post on TikTok" at bounding box center [641, 287] width 93 height 183
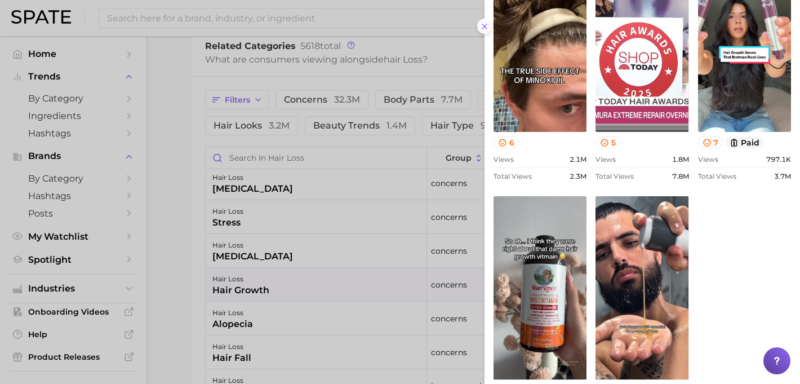
click at [481, 28] on icon at bounding box center [484, 26] width 9 height 9
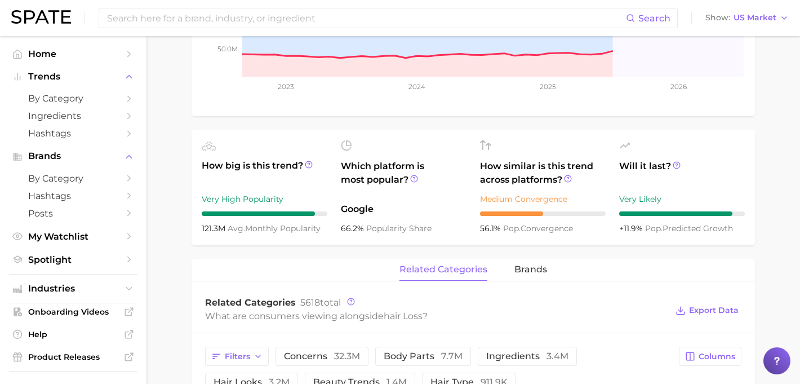
scroll to position [300, 0]
click at [532, 269] on span "brands" at bounding box center [530, 270] width 33 height 10
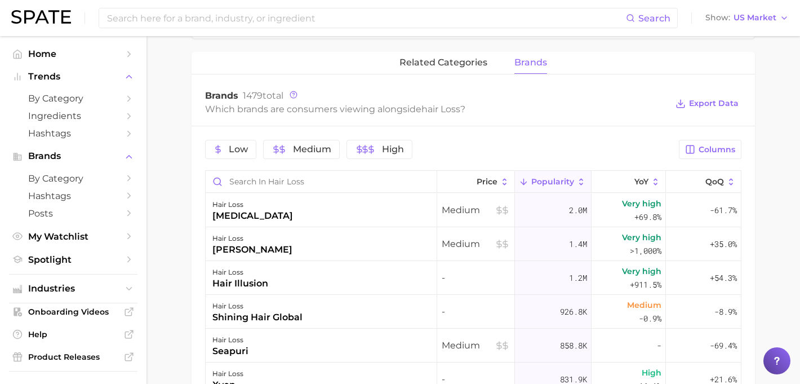
scroll to position [508, 0]
click at [252, 252] on div "[PERSON_NAME]" at bounding box center [252, 249] width 80 height 14
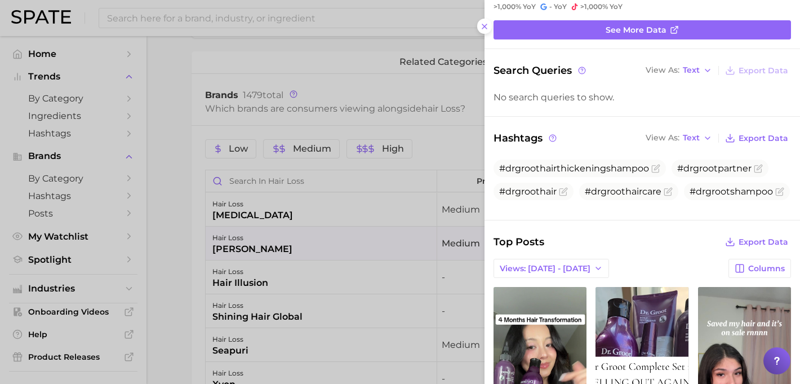
scroll to position [190, 0]
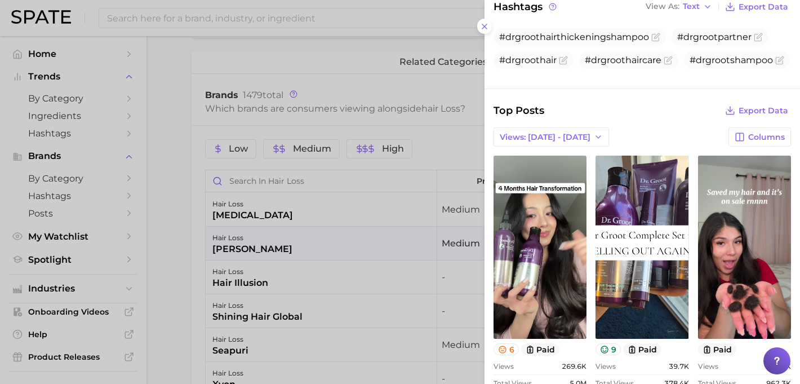
click at [178, 264] on div at bounding box center [400, 192] width 800 height 384
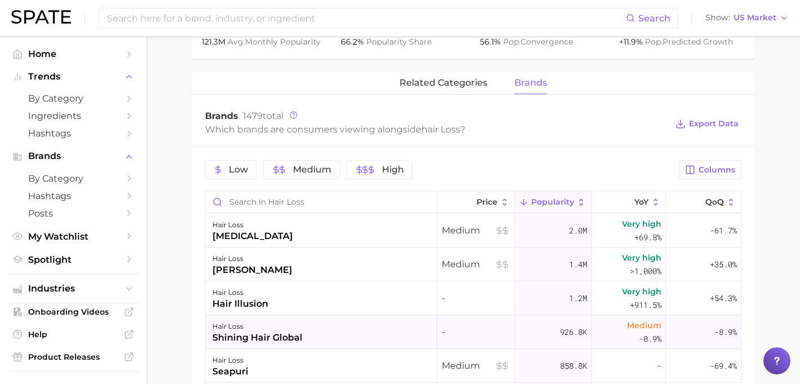
scroll to position [486, 0]
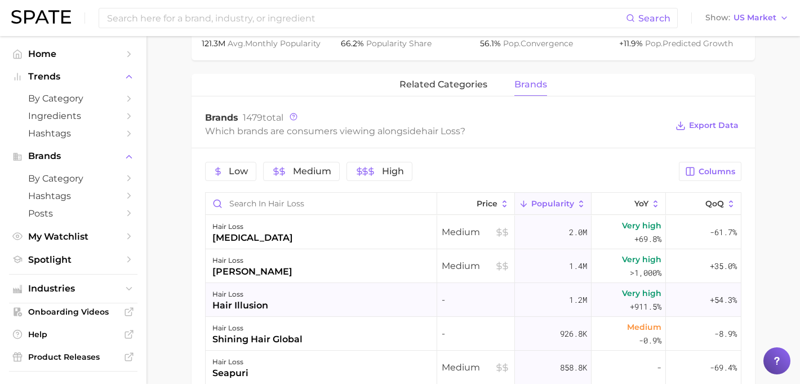
click at [288, 306] on div "hair loss hair illusion" at bounding box center [322, 300] width 232 height 34
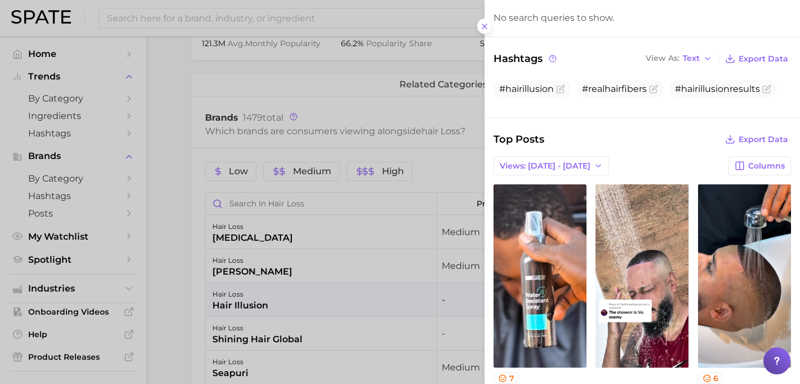
scroll to position [145, 0]
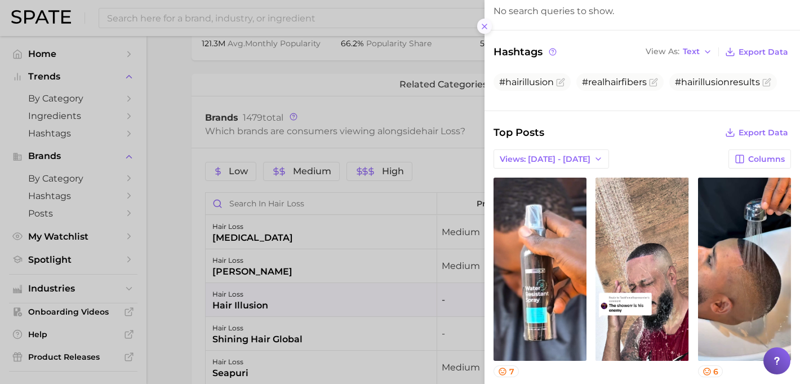
click at [483, 30] on icon at bounding box center [484, 26] width 9 height 9
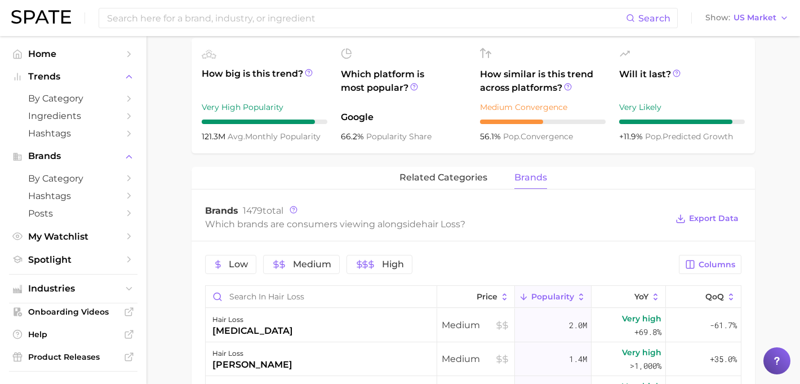
scroll to position [0, 0]
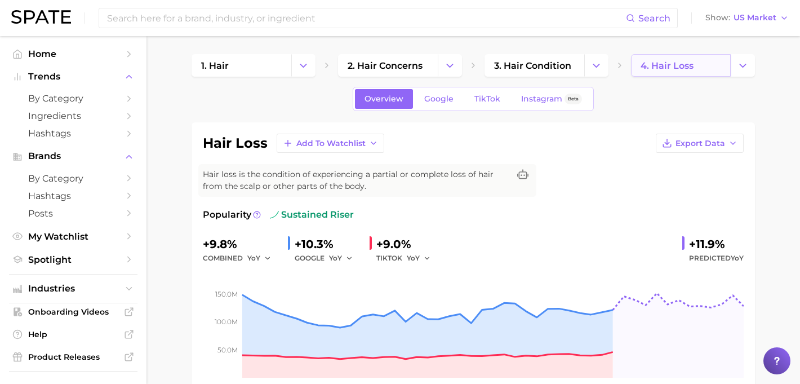
click at [656, 71] on link "4. hair loss" at bounding box center [681, 65] width 100 height 23
click at [750, 66] on button "Change Category" at bounding box center [743, 65] width 24 height 23
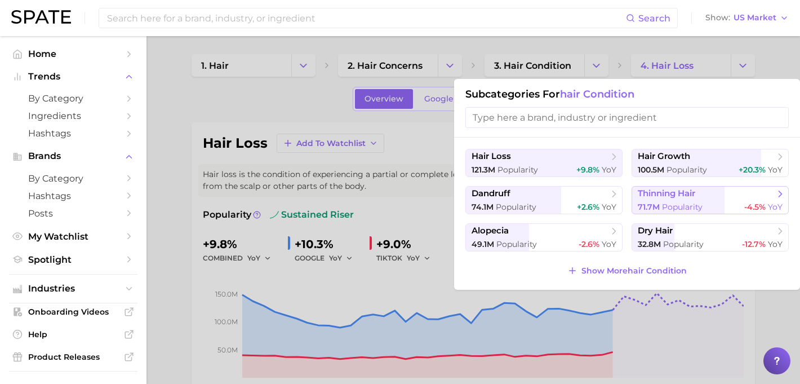
click at [680, 202] on span "71.7m Popularity" at bounding box center [670, 207] width 65 height 11
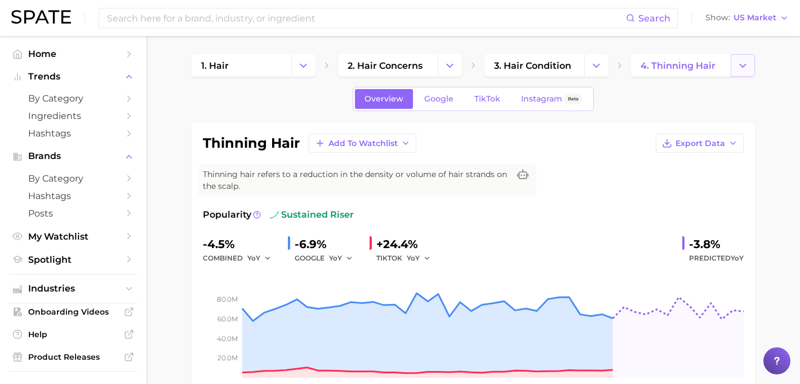
click at [748, 73] on button "Change Category" at bounding box center [743, 65] width 24 height 23
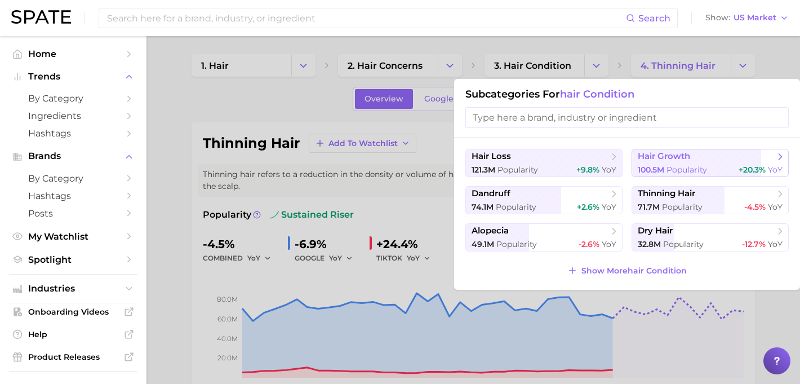
click at [677, 163] on button "hair growth 100.5m Popularity +20.3% YoY" at bounding box center [710, 163] width 157 height 28
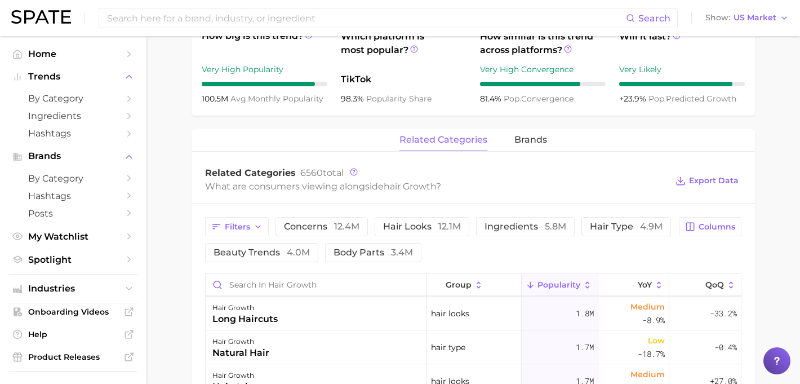
scroll to position [638, 0]
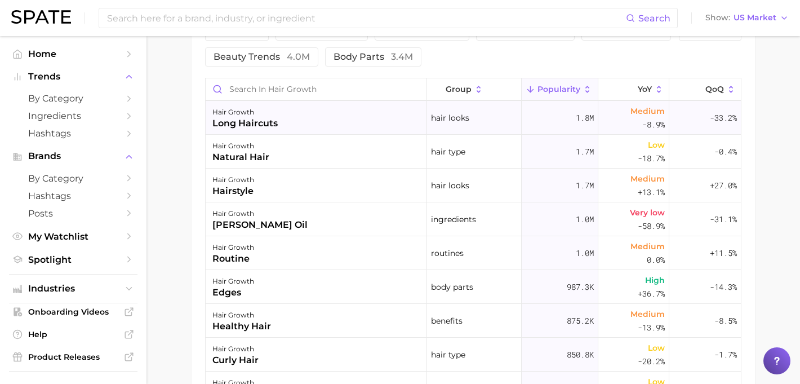
click at [689, 115] on div "-33.2%" at bounding box center [705, 118] width 72 height 34
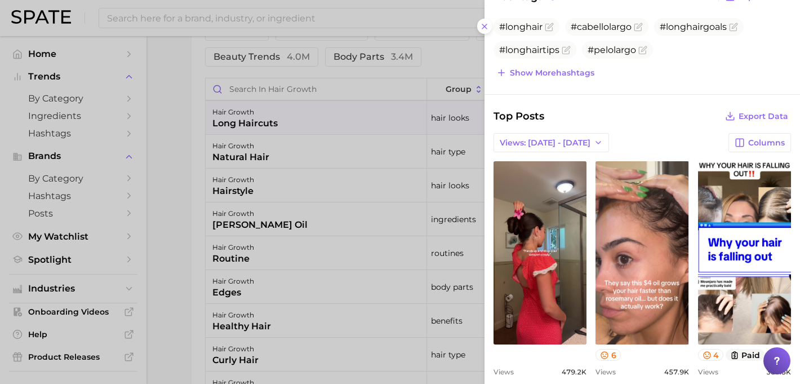
scroll to position [190, 0]
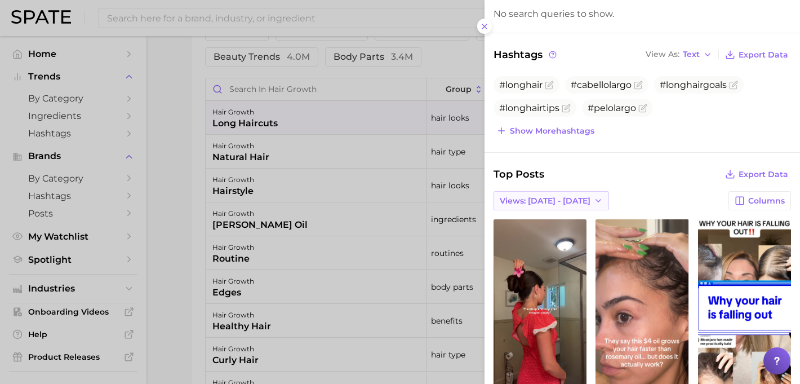
click at [552, 197] on span "Views: [DATE] - [DATE]" at bounding box center [545, 201] width 91 height 10
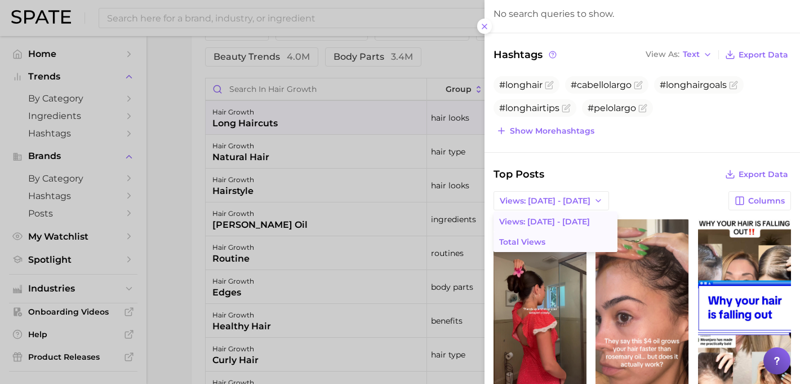
click at [552, 237] on button "Total Views" at bounding box center [555, 242] width 124 height 20
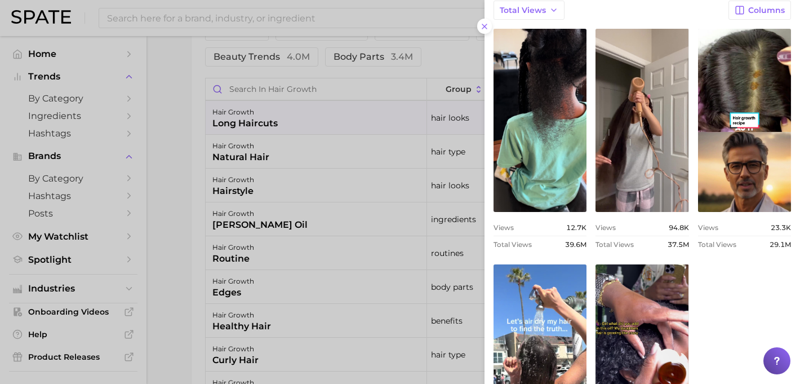
scroll to position [434, 0]
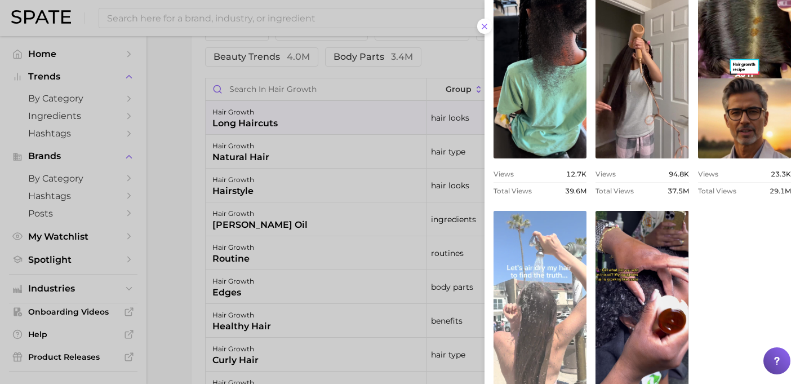
click at [542, 258] on link "view post on TikTok" at bounding box center [539, 302] width 93 height 183
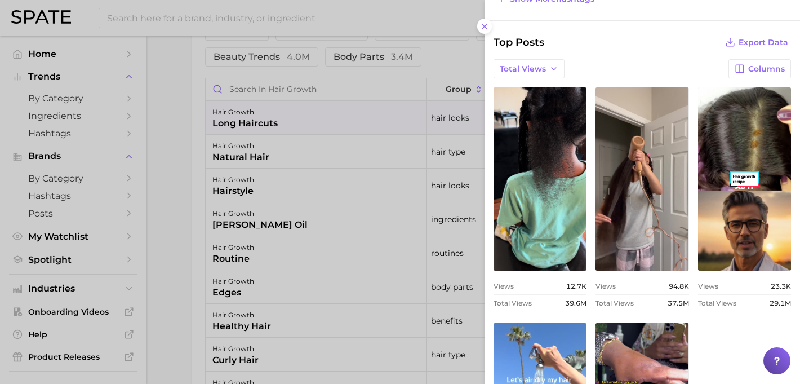
scroll to position [319, 0]
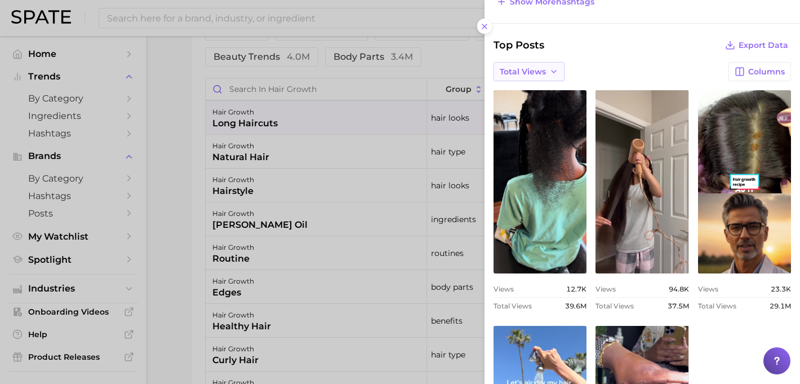
click at [542, 75] on span "Total Views" at bounding box center [523, 72] width 46 height 10
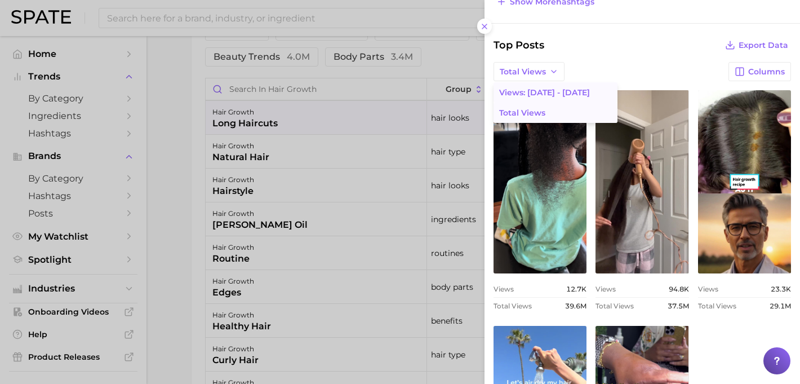
click at [542, 92] on span "Views: [DATE] - [DATE]" at bounding box center [544, 93] width 91 height 10
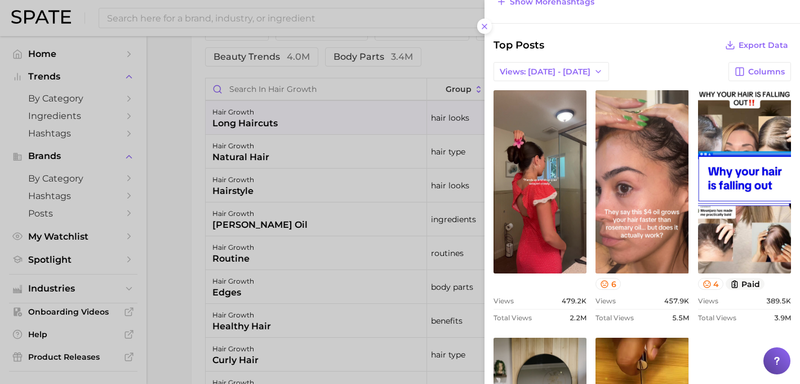
scroll to position [0, 0]
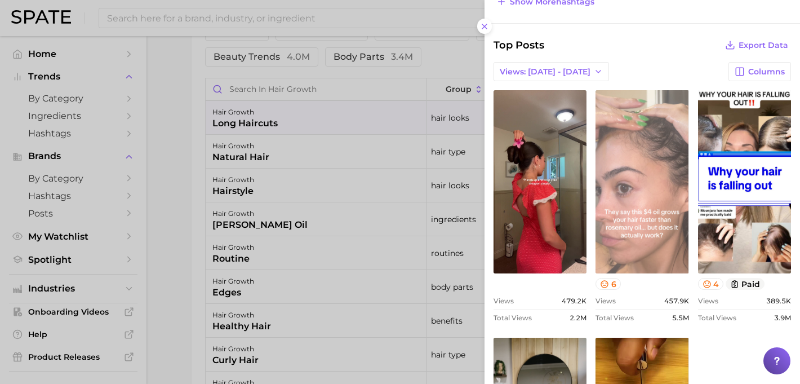
click at [626, 120] on link "view post on TikTok" at bounding box center [641, 181] width 93 height 183
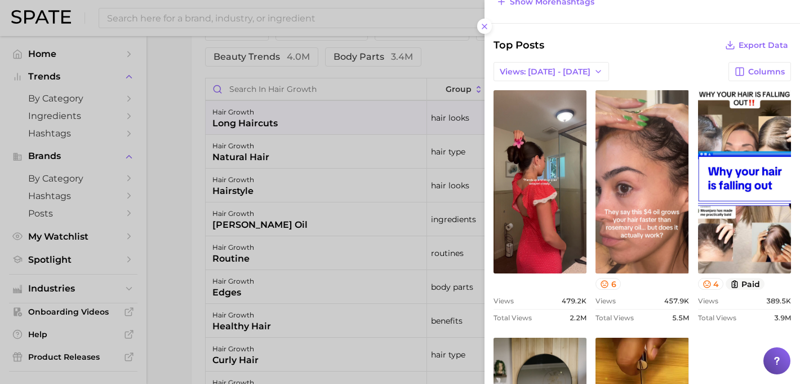
click at [486, 35] on div "Search Queries View As Text Export Data No search queries to show. Hashtags Vie…" at bounding box center [641, 221] width 315 height 743
click at [483, 29] on icon at bounding box center [484, 26] width 9 height 9
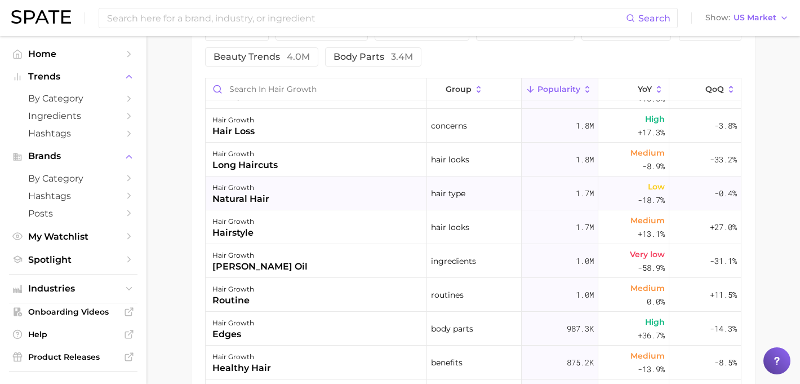
scroll to position [25, 0]
click at [544, 161] on div "1.8m" at bounding box center [560, 160] width 77 height 34
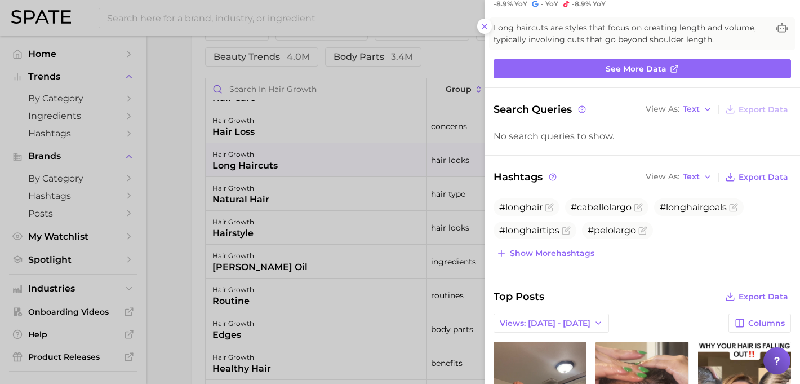
scroll to position [0, 0]
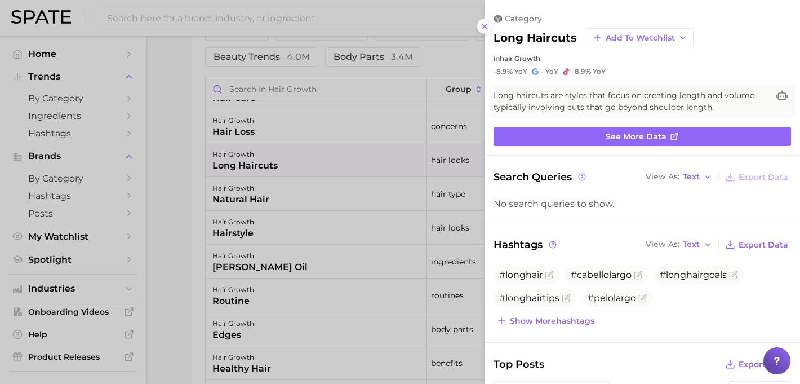
click at [482, 28] on line at bounding box center [484, 26] width 5 height 5
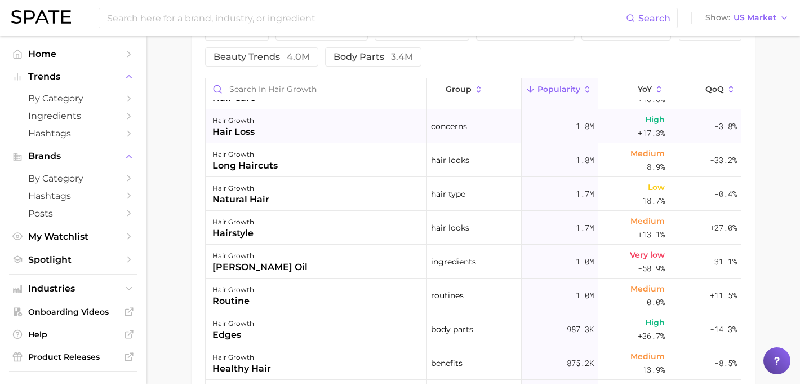
click at [528, 136] on div "1.8m" at bounding box center [560, 126] width 77 height 34
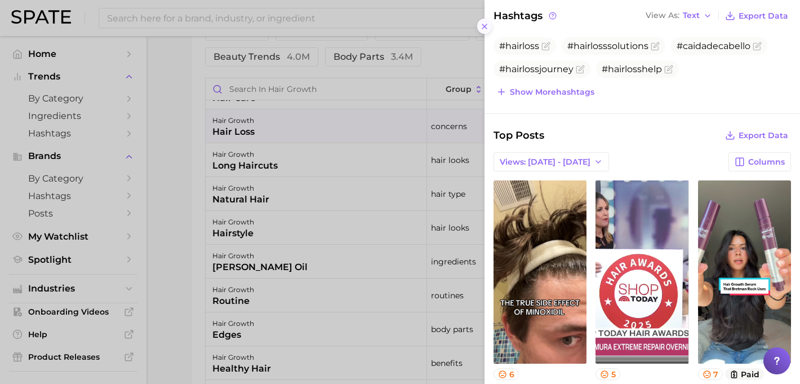
click at [484, 25] on icon at bounding box center [484, 26] width 9 height 9
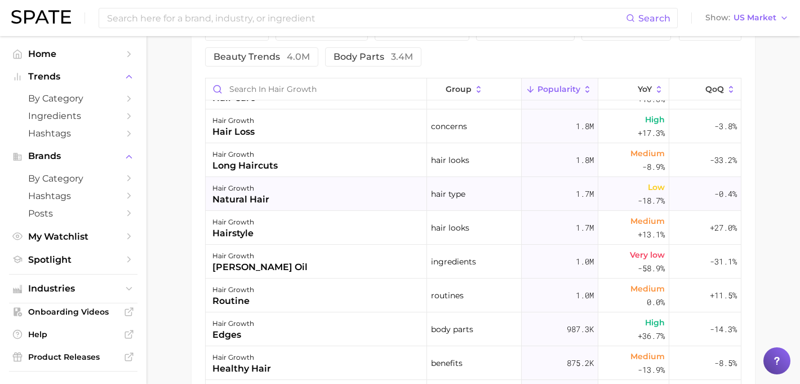
click at [508, 202] on div "hair type" at bounding box center [474, 194] width 95 height 34
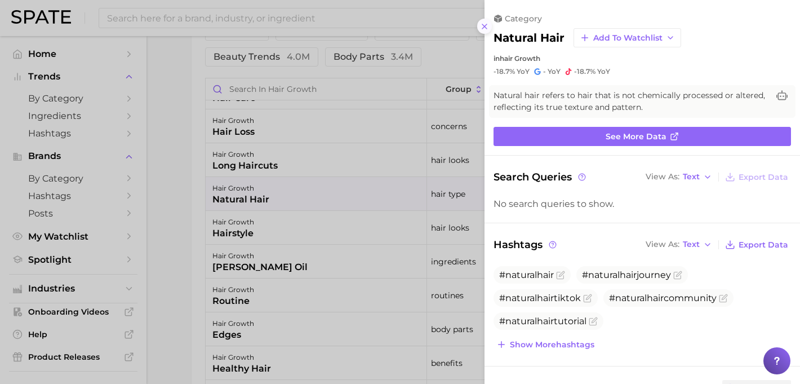
click at [481, 26] on icon at bounding box center [484, 26] width 9 height 9
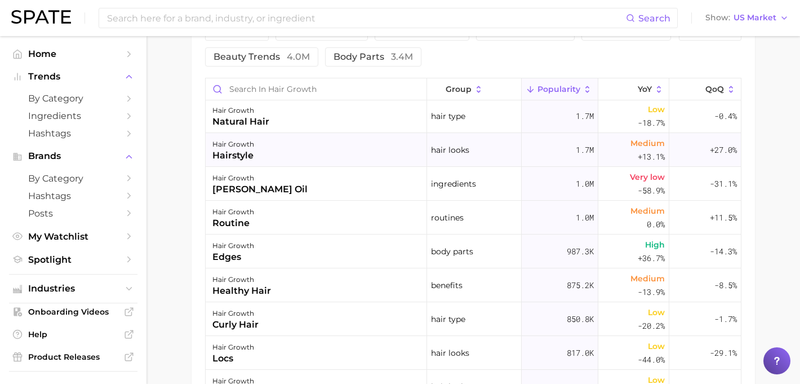
scroll to position [104, 0]
click at [561, 230] on div "1.0m" at bounding box center [560, 217] width 77 height 34
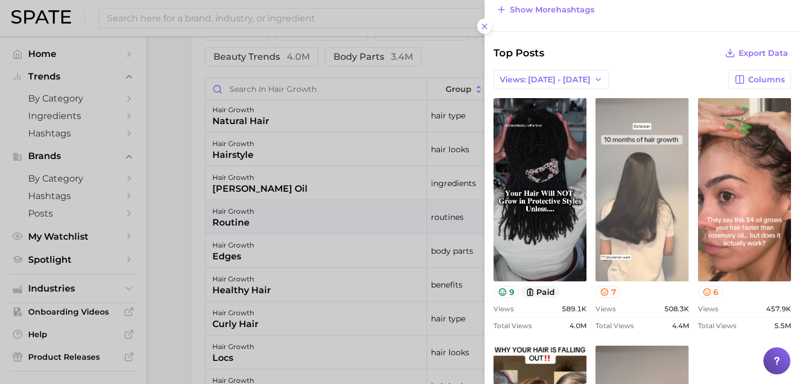
scroll to position [446, 0]
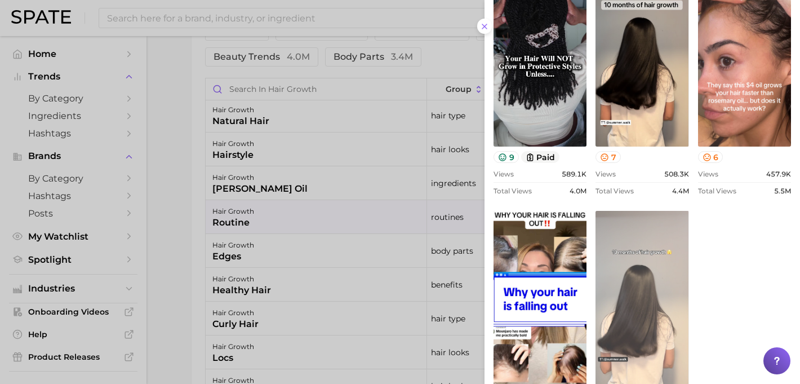
click at [642, 235] on link "view post on TikTok" at bounding box center [641, 302] width 93 height 183
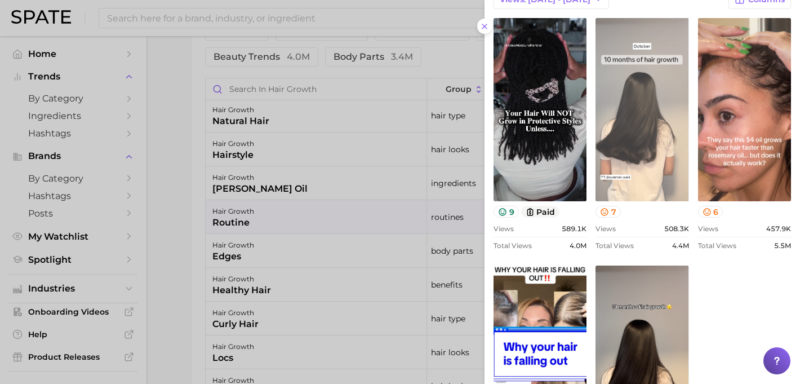
scroll to position [347, 0]
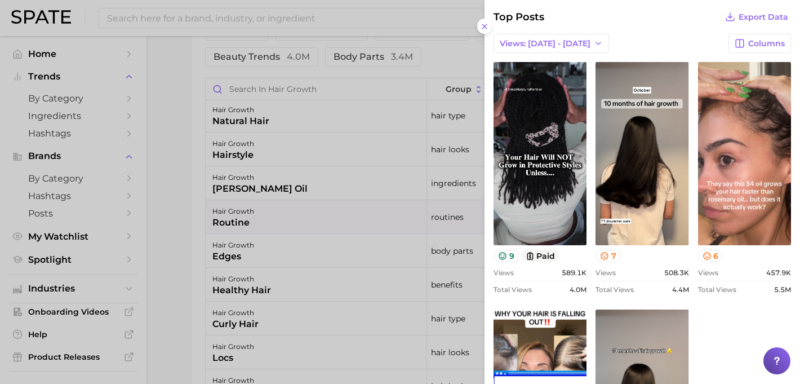
click at [336, 258] on div at bounding box center [400, 192] width 800 height 384
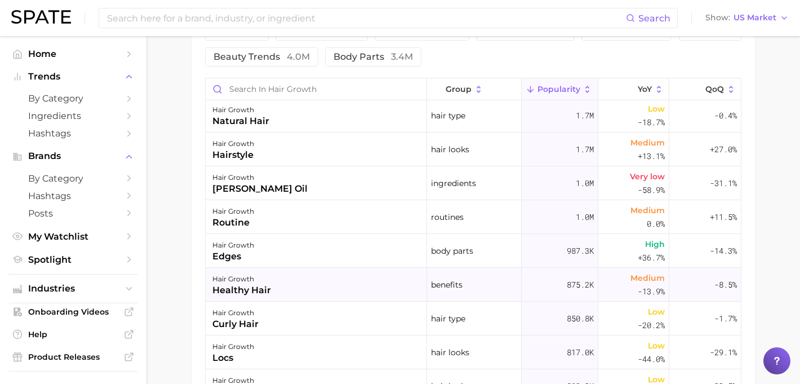
click at [441, 286] on span "benefits" at bounding box center [447, 285] width 32 height 14
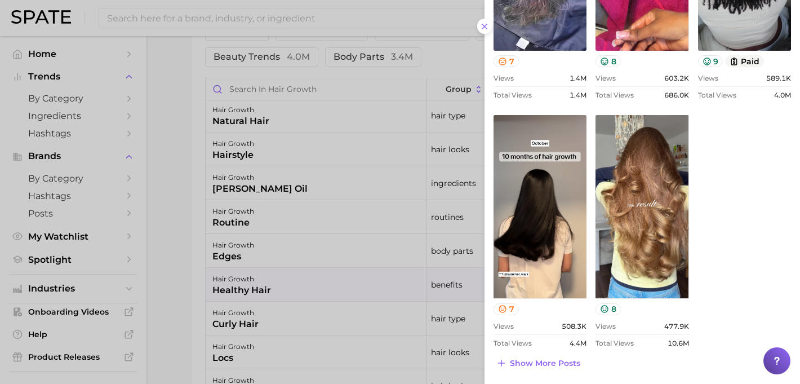
scroll to position [553, 0]
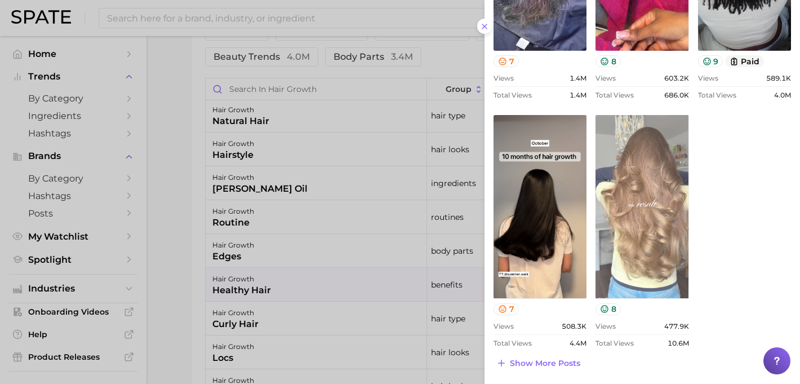
click at [661, 221] on link "view post on TikTok" at bounding box center [641, 206] width 93 height 183
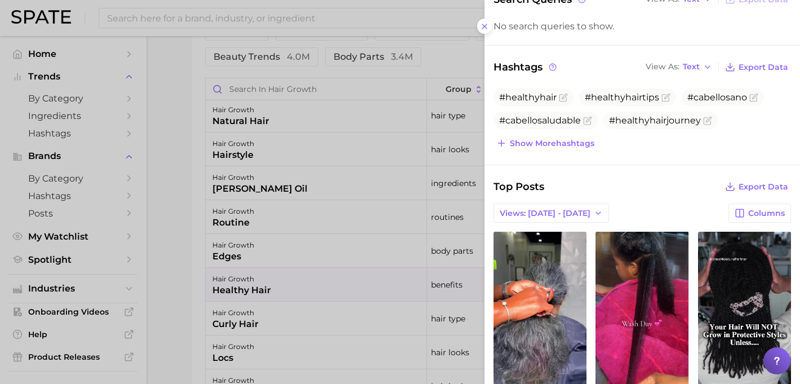
scroll to position [0, 0]
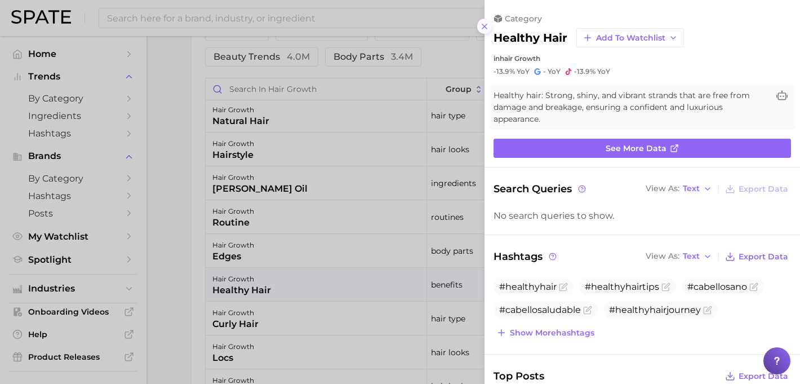
click at [482, 25] on icon at bounding box center [484, 26] width 9 height 9
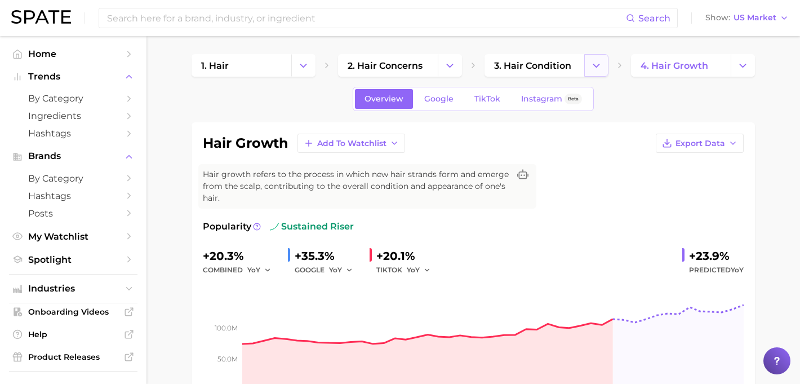
click at [601, 68] on icon "Change Category" at bounding box center [596, 66] width 12 height 12
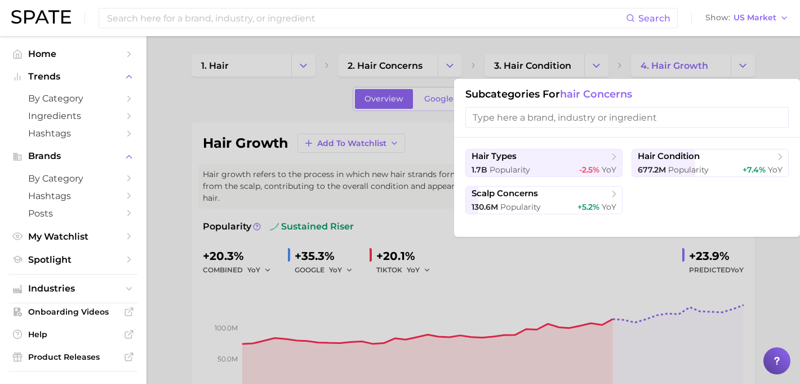
click at [447, 60] on div at bounding box center [400, 192] width 800 height 384
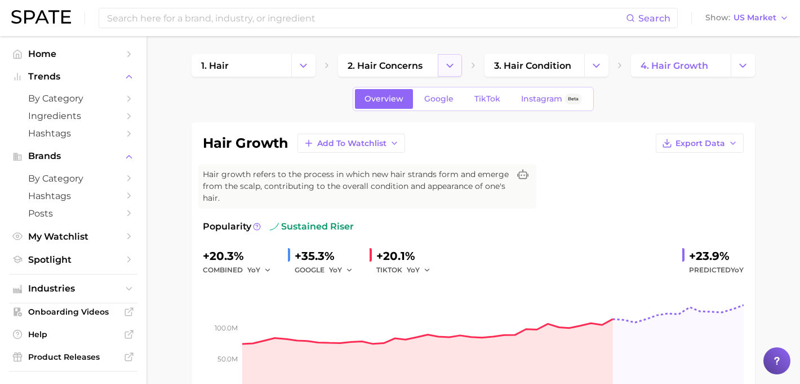
click at [447, 64] on icon "Change Category" at bounding box center [450, 66] width 12 height 12
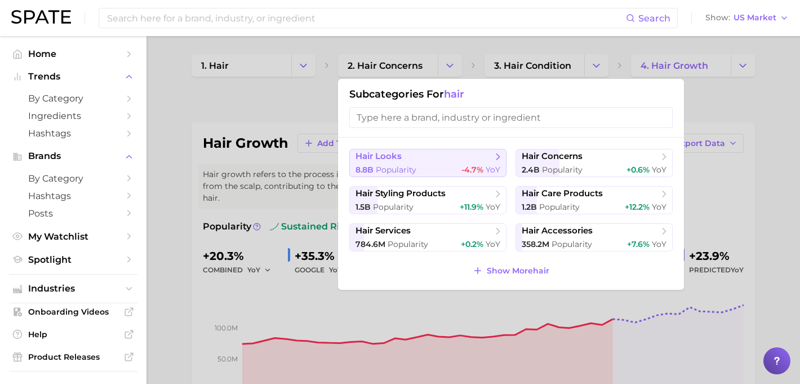
click at [417, 165] on div "8.8b Popularity -4.7% YoY" at bounding box center [427, 169] width 145 height 11
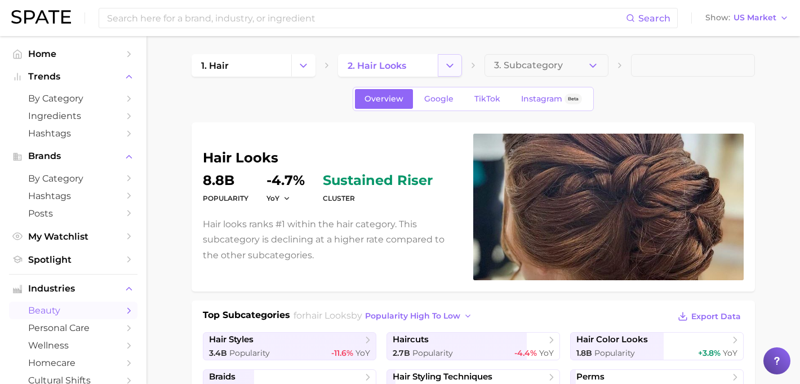
click at [453, 65] on icon "Change Category" at bounding box center [450, 66] width 12 height 12
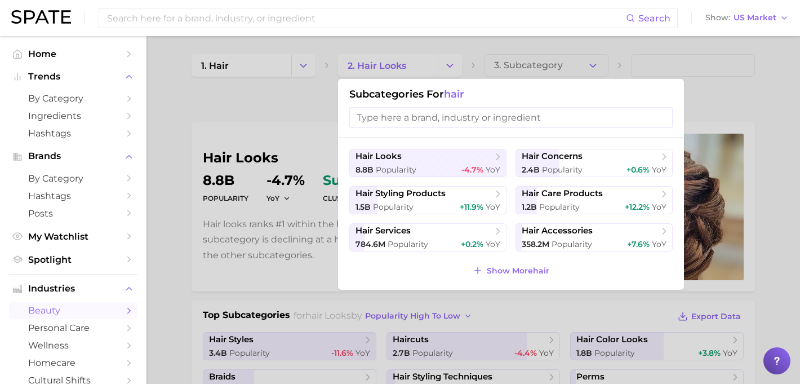
click at [450, 65] on div at bounding box center [400, 192] width 800 height 384
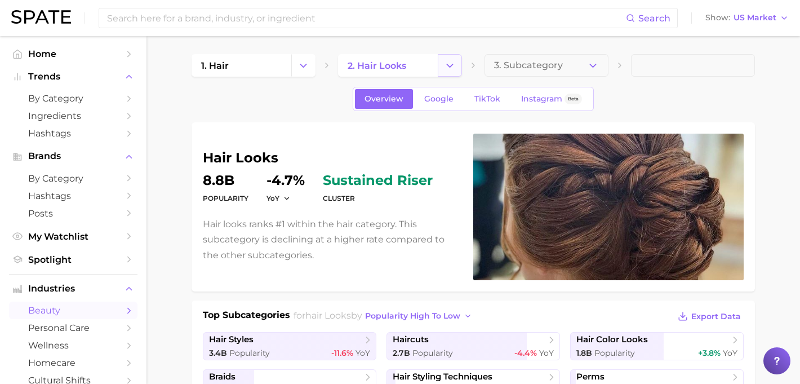
click at [450, 67] on icon "Change Category" at bounding box center [450, 66] width 12 height 12
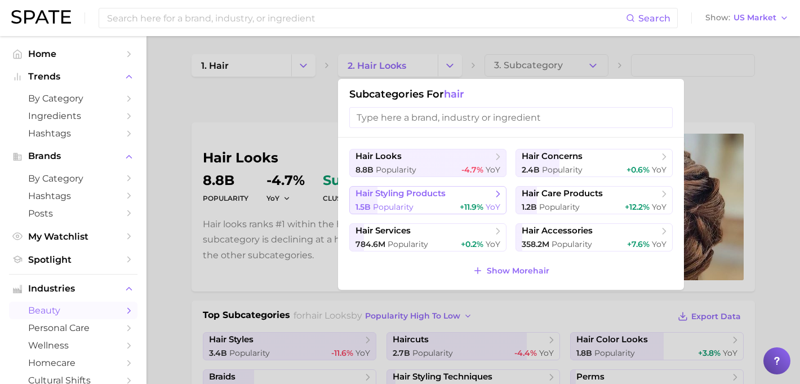
click at [430, 198] on span "hair styling products" at bounding box center [400, 193] width 90 height 11
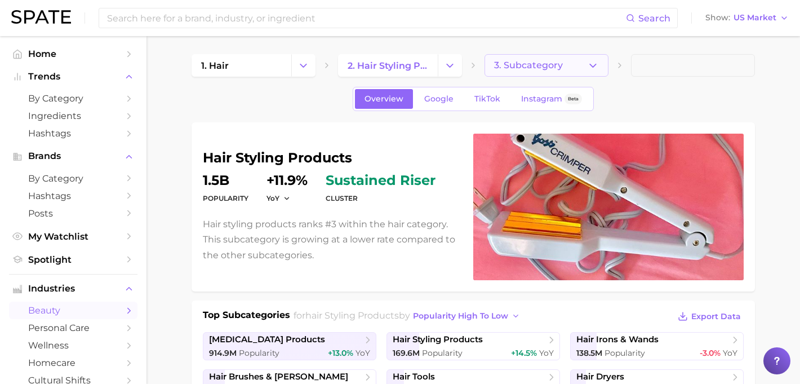
click at [570, 70] on button "3. Subcategory" at bounding box center [546, 65] width 124 height 23
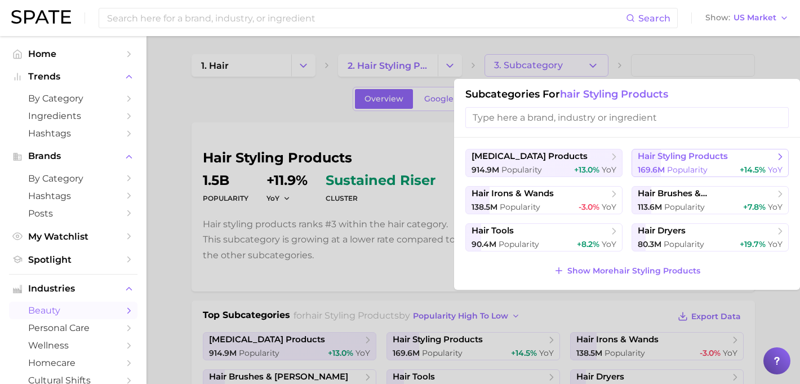
click at [687, 158] on span "hair styling products" at bounding box center [683, 156] width 90 height 11
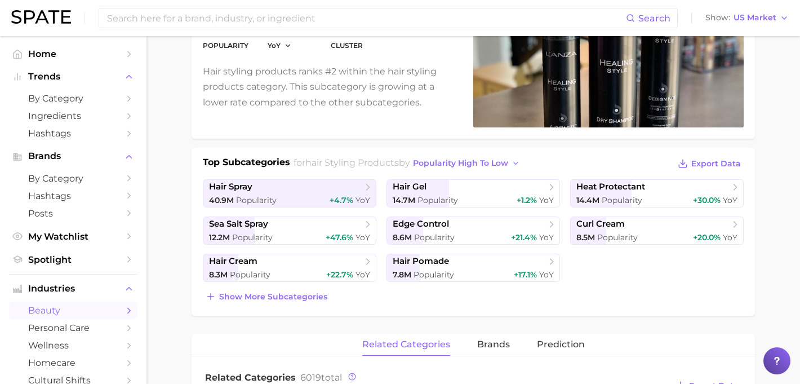
scroll to position [120, 0]
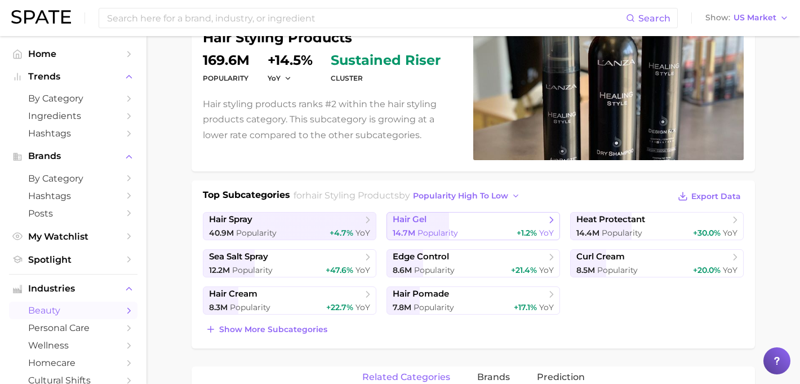
click at [501, 233] on div "14.7m Popularity +1.2% YoY" at bounding box center [473, 233] width 161 height 11
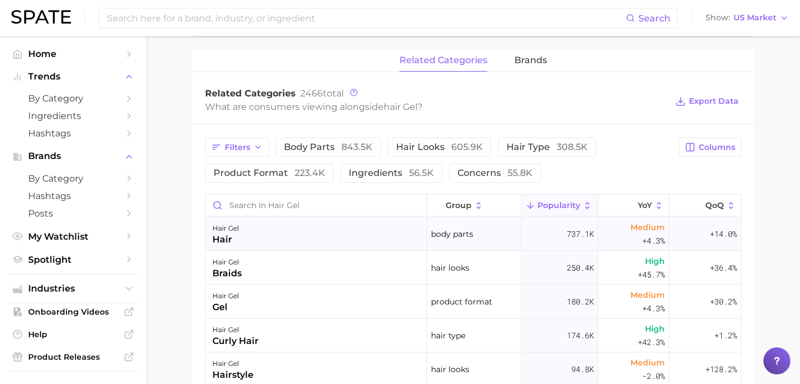
click at [497, 237] on div "body parts" at bounding box center [474, 234] width 95 height 34
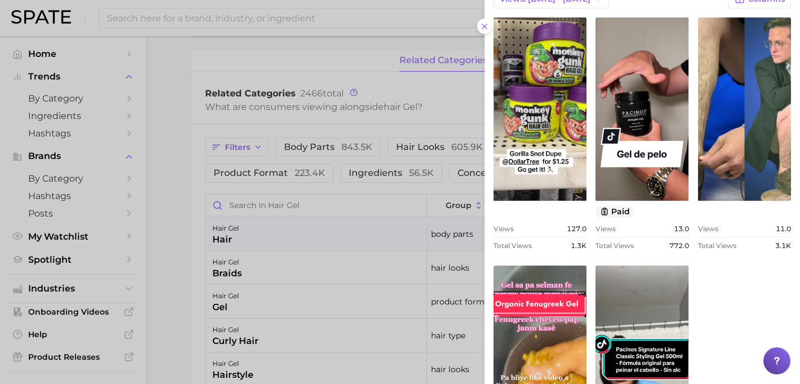
scroll to position [427, 0]
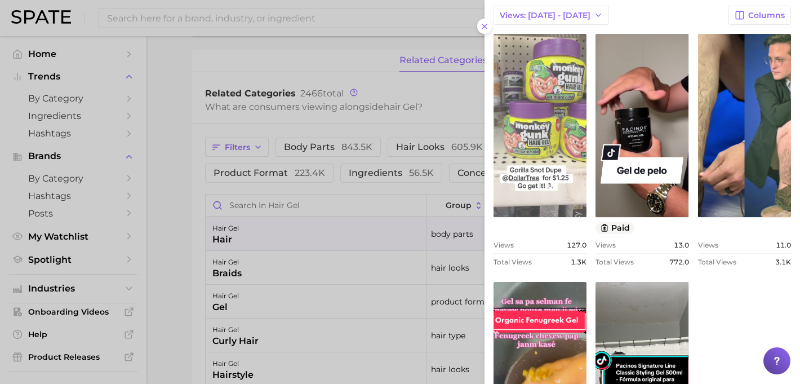
click at [572, 128] on link "view post on TikTok" at bounding box center [539, 125] width 93 height 183
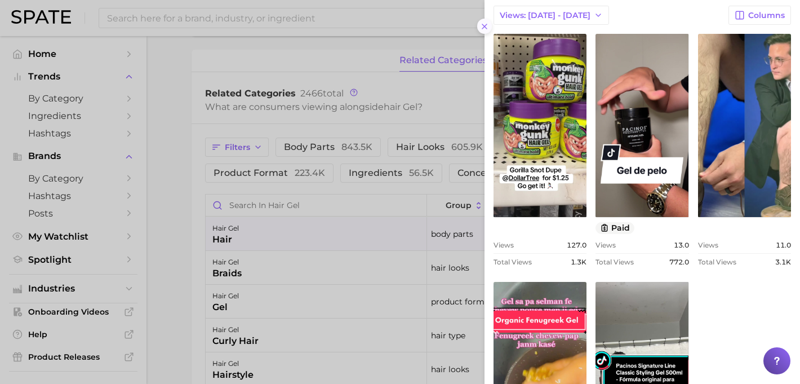
click at [483, 28] on icon at bounding box center [484, 26] width 9 height 9
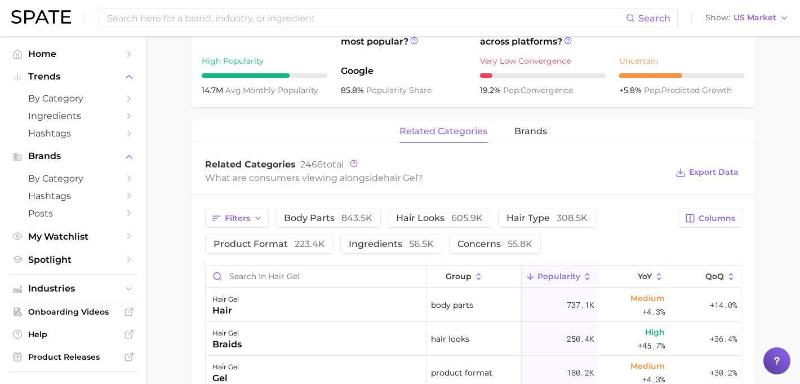
scroll to position [318, 0]
